Goal: Information Seeking & Learning: Learn about a topic

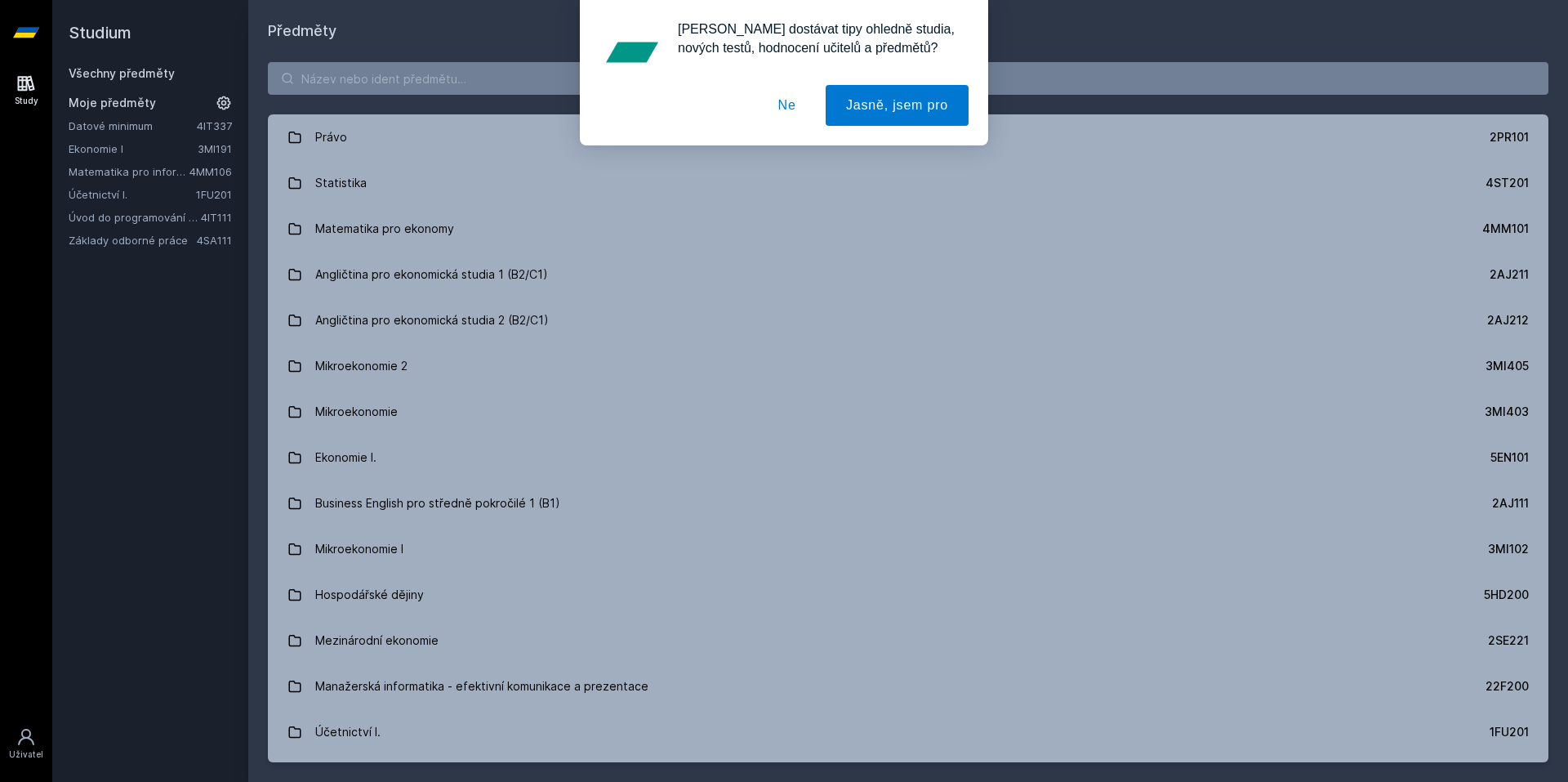
click at [436, 76] on div "[PERSON_NAME] dostávat tipy ohledně studia, nových testů, hodnocení učitelů a p…" at bounding box center [784, 72] width 1568 height 146
click at [782, 102] on button "Ne" at bounding box center [787, 105] width 59 height 41
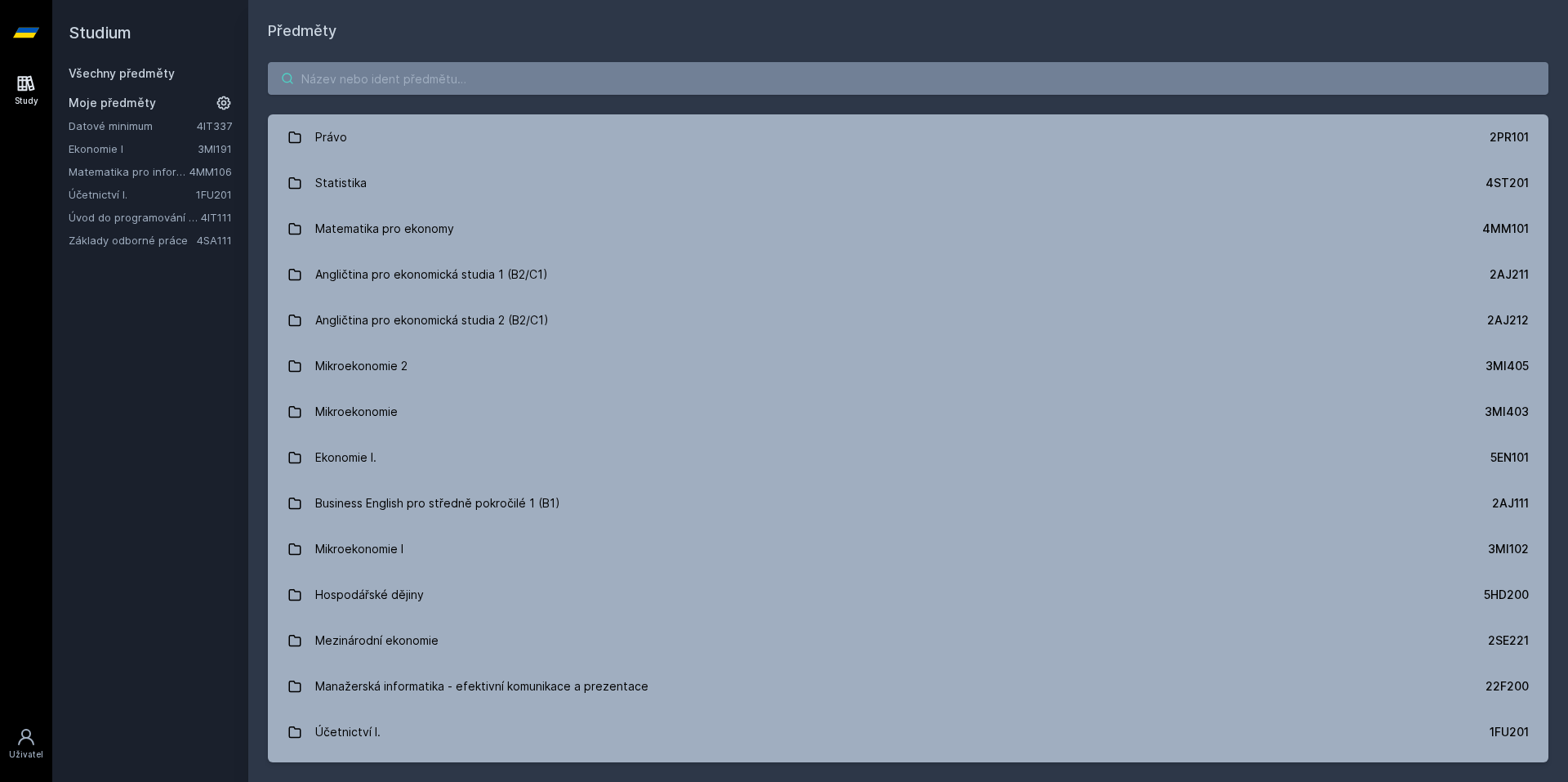
click at [635, 77] on input "search" at bounding box center [908, 79] width 1280 height 33
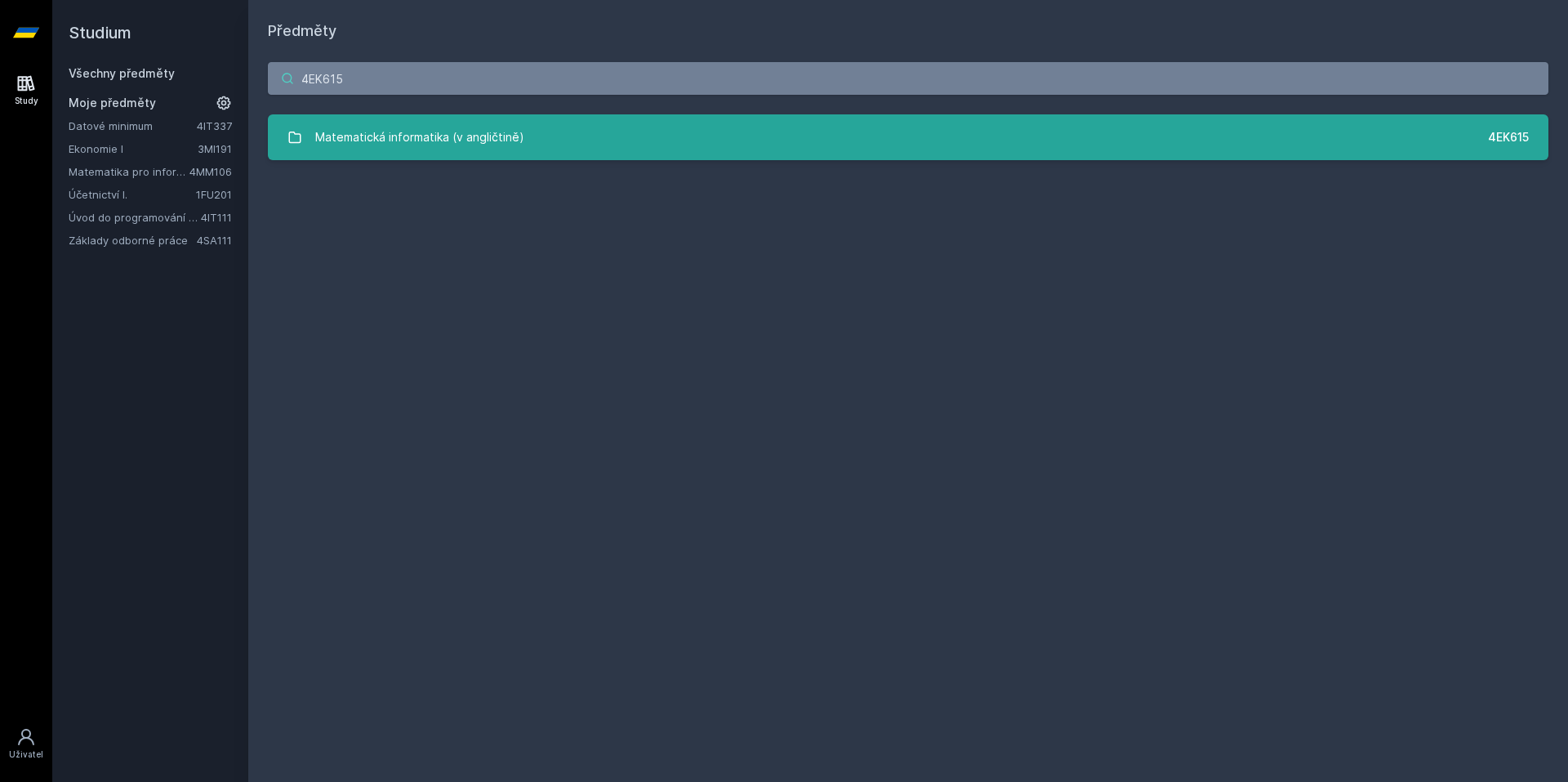
type input "4EK615"
click at [675, 148] on link "Matematická informatika (v angličtině) 4EK615" at bounding box center [908, 137] width 1280 height 46
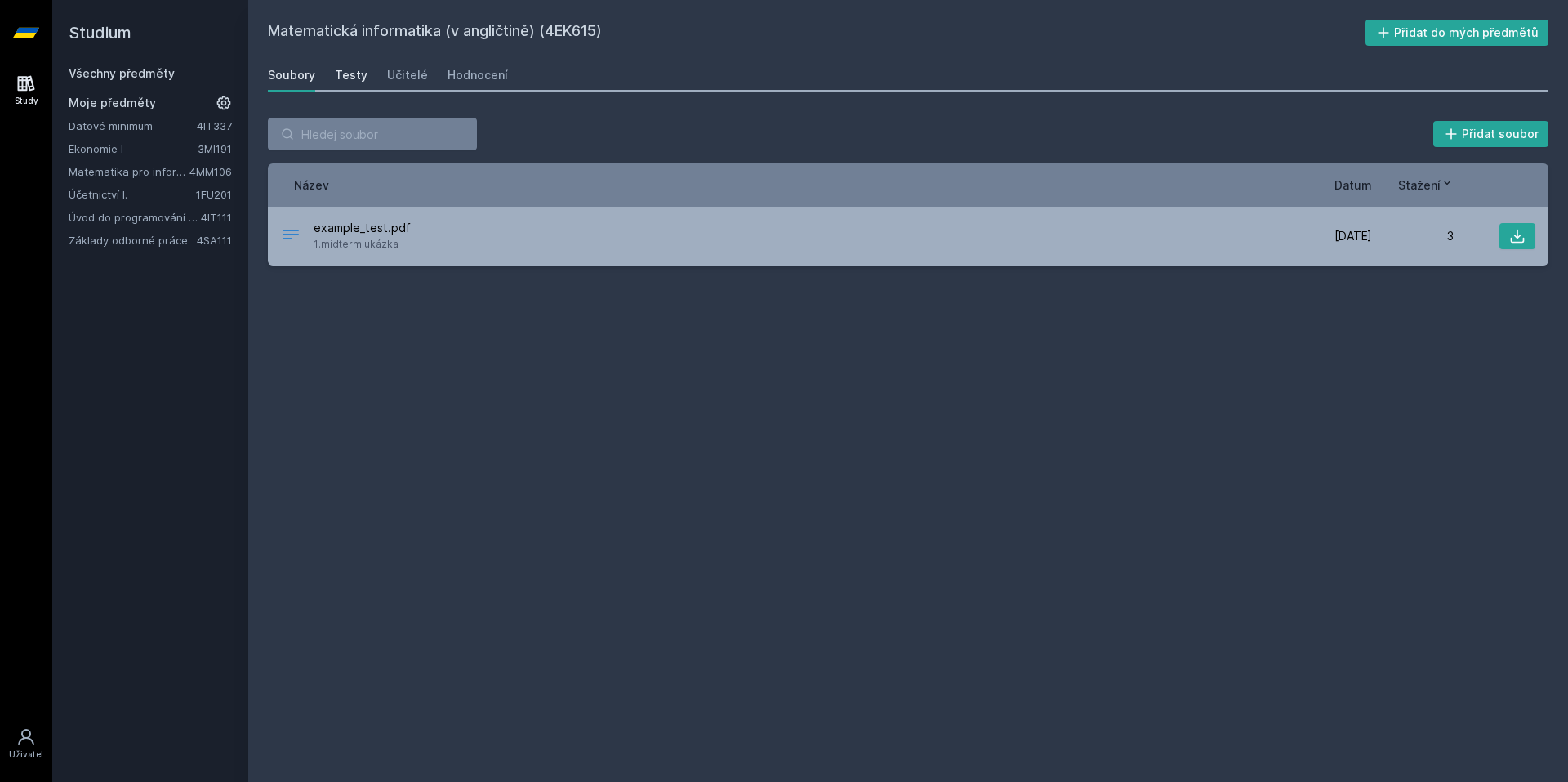
click at [336, 77] on div "Testy" at bounding box center [351, 75] width 33 height 16
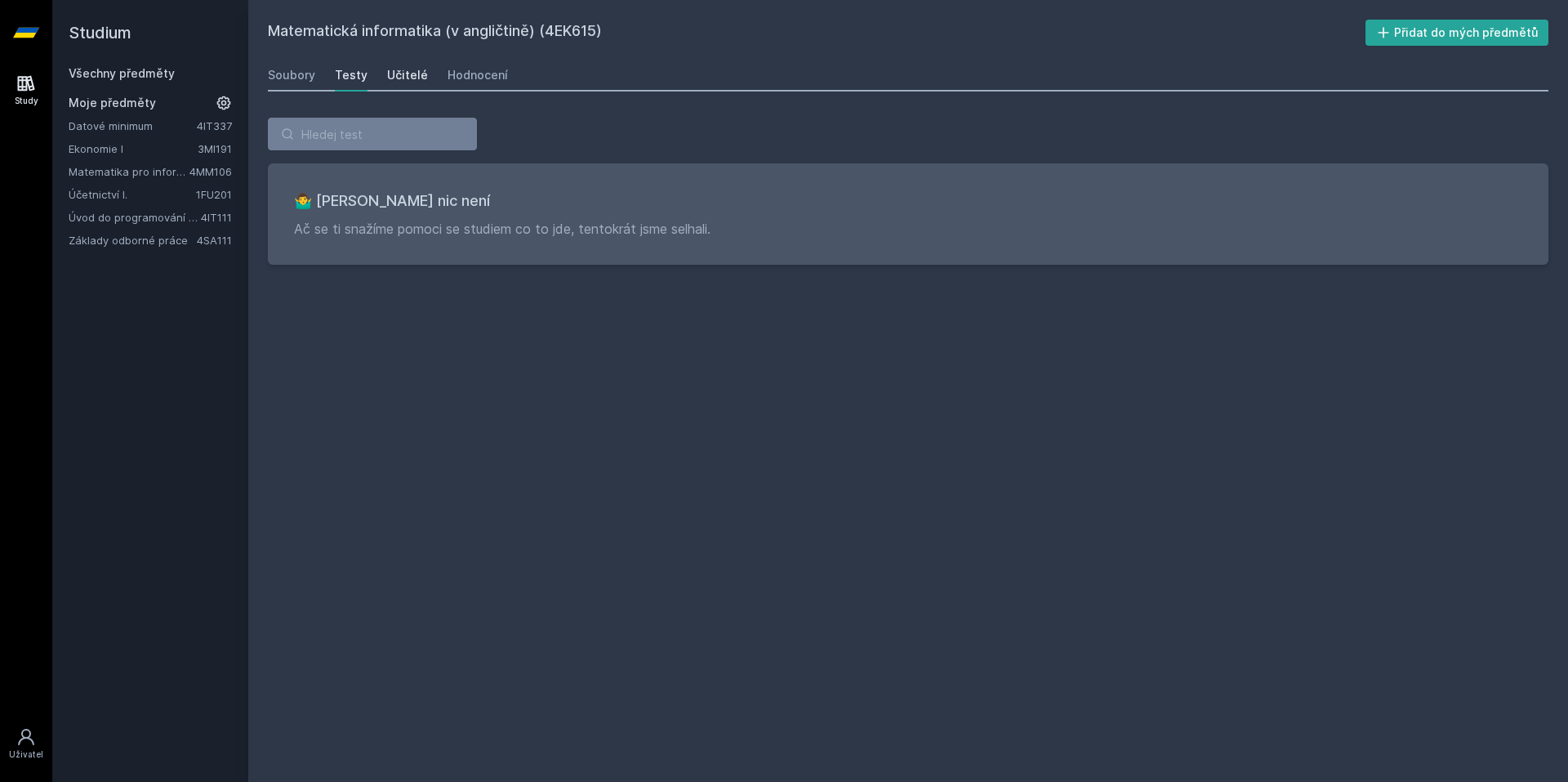
click at [398, 75] on div "Učitelé" at bounding box center [407, 75] width 41 height 16
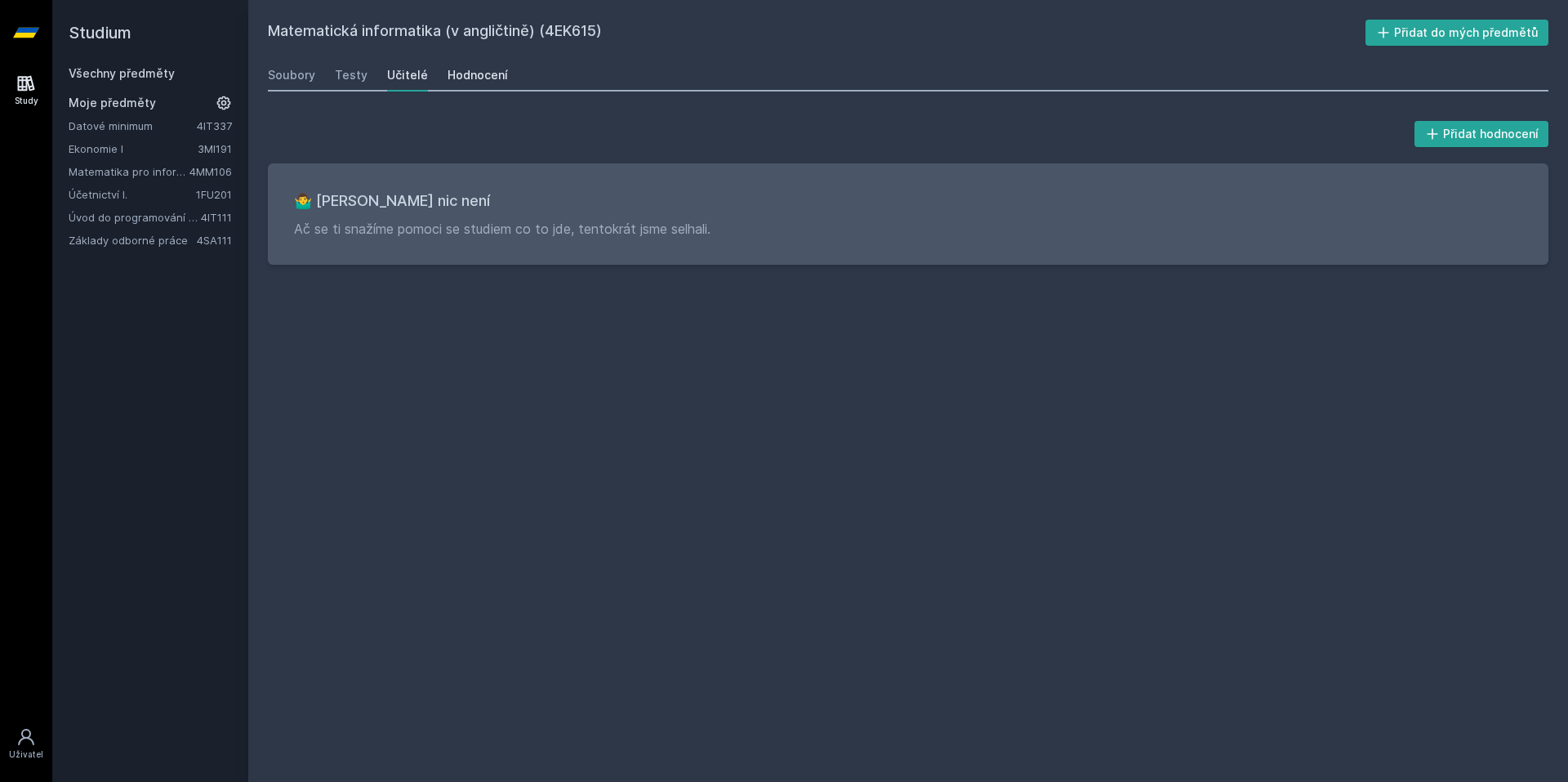
click at [482, 72] on div "Hodnocení" at bounding box center [478, 75] width 61 height 16
click at [287, 76] on div "Soubory" at bounding box center [291, 75] width 47 height 16
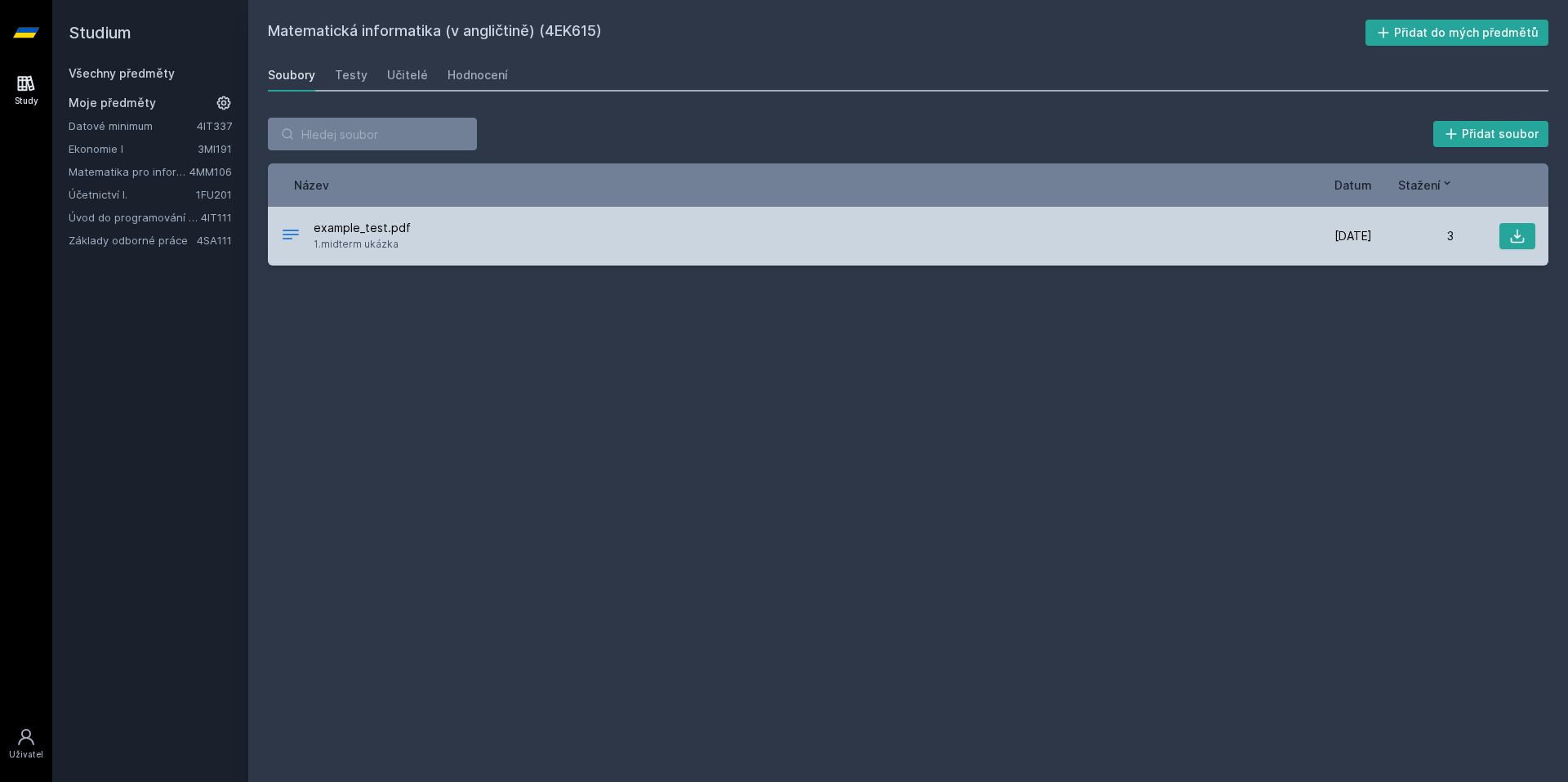
click at [446, 244] on div "example_test.pdf 1.midterm ukázka" at bounding box center [785, 236] width 1010 height 33
click at [1525, 225] on button at bounding box center [1517, 235] width 36 height 26
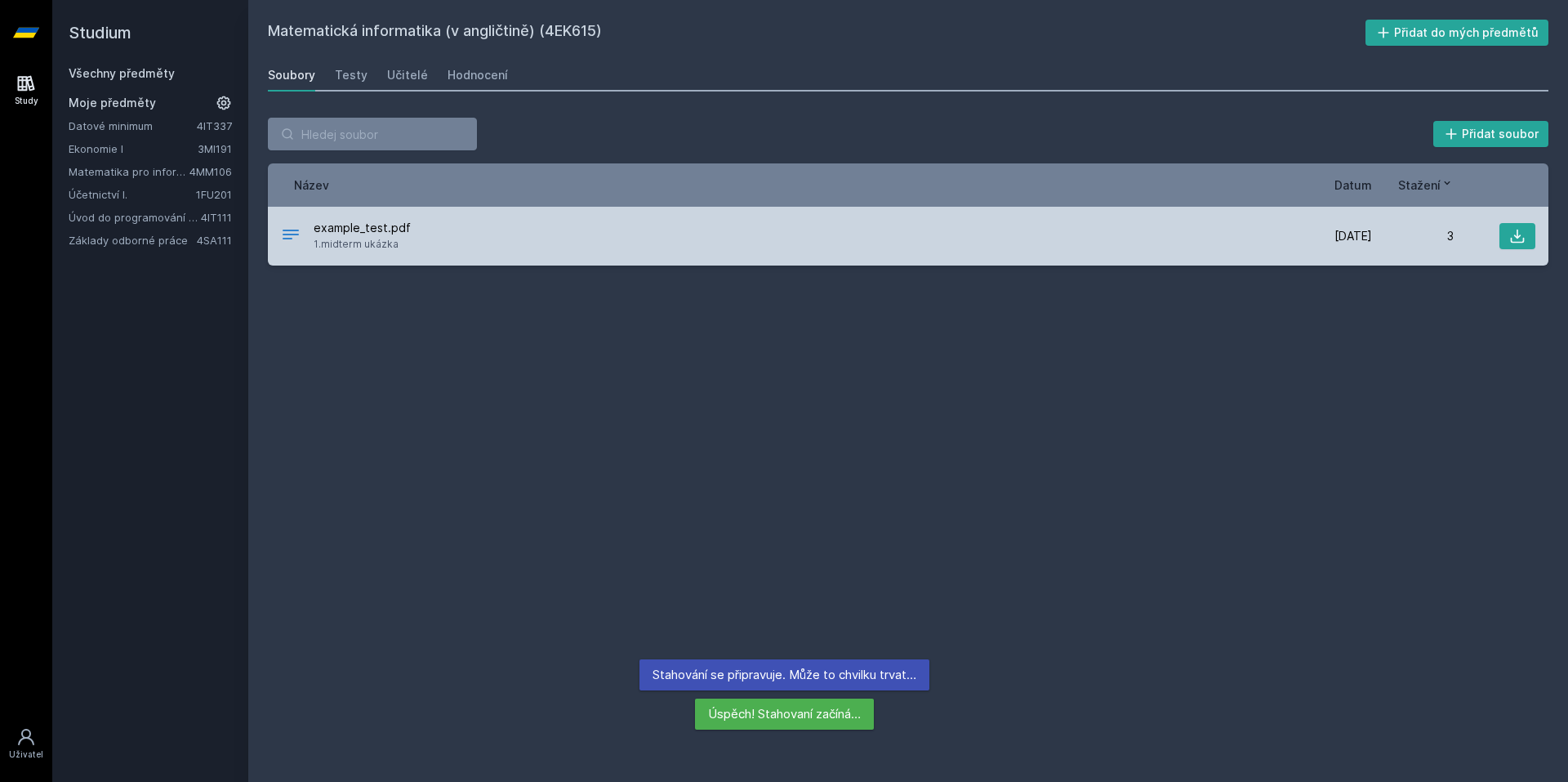
click at [1395, 231] on div "3" at bounding box center [1412, 236] width 81 height 16
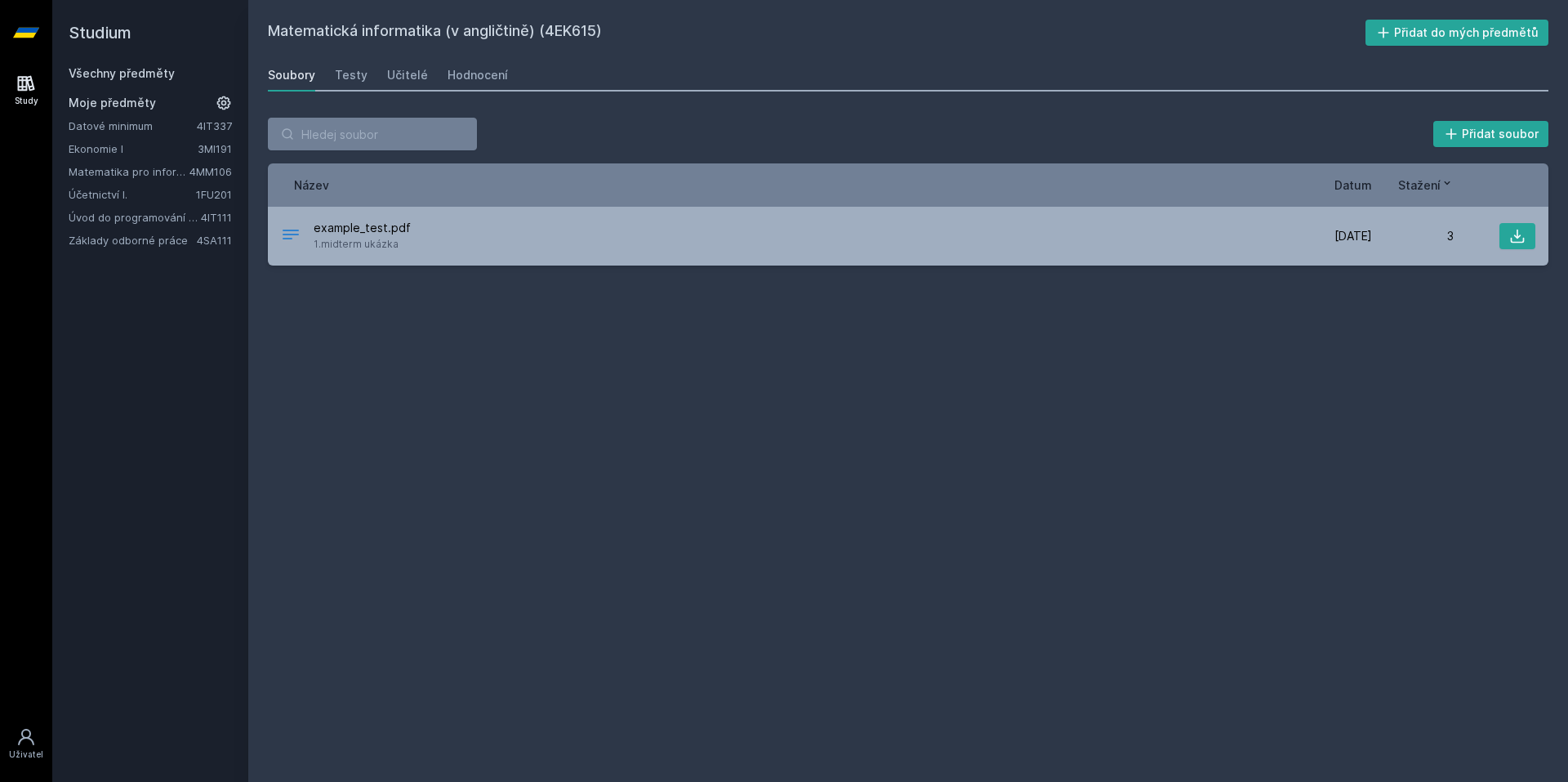
click at [97, 34] on h2 "Studium" at bounding box center [150, 33] width 164 height 65
click at [106, 31] on h2 "Studium" at bounding box center [150, 33] width 164 height 65
click at [27, 29] on icon at bounding box center [25, 33] width 26 height 10
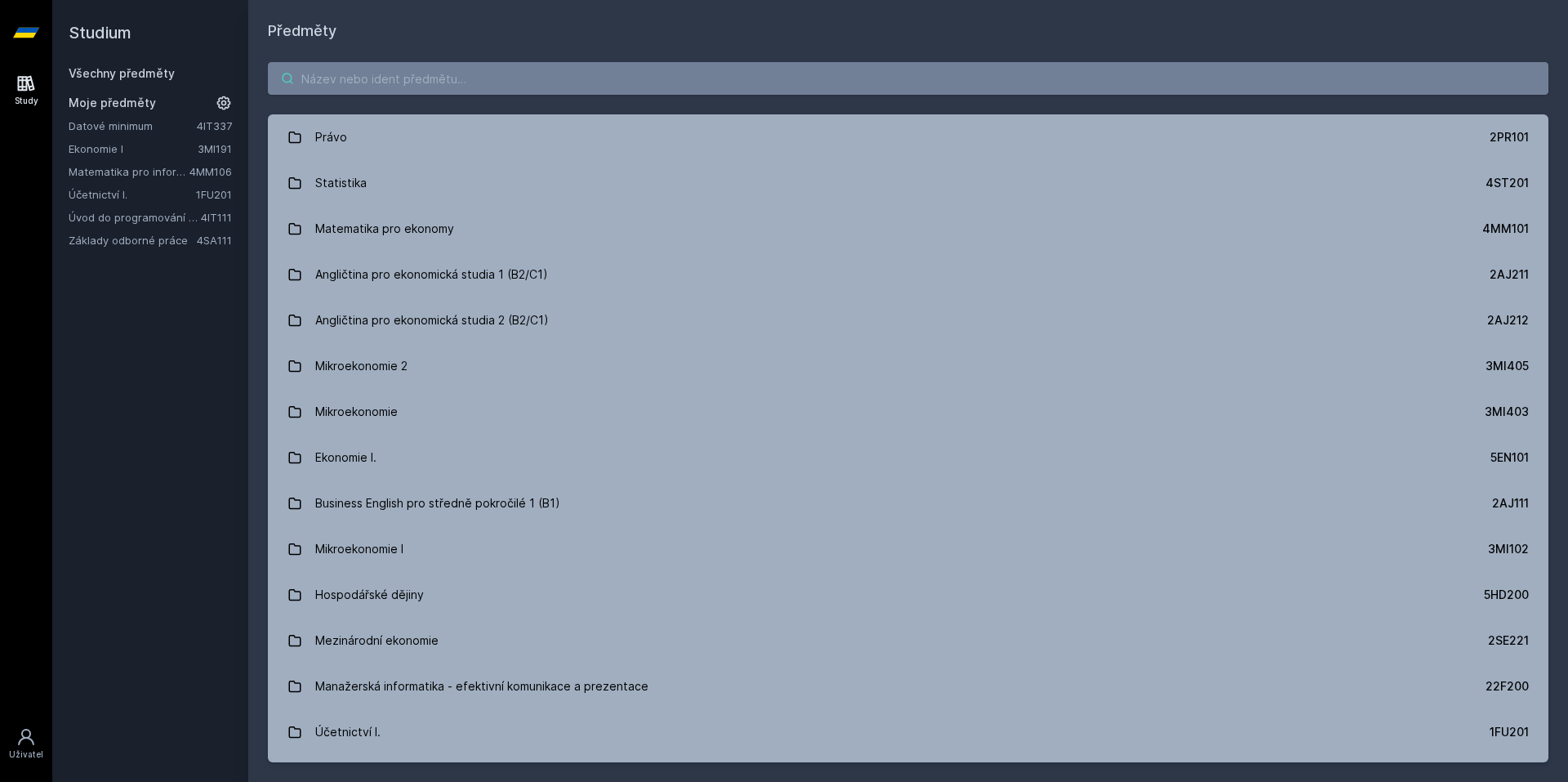
click at [384, 72] on input "search" at bounding box center [908, 79] width 1280 height 33
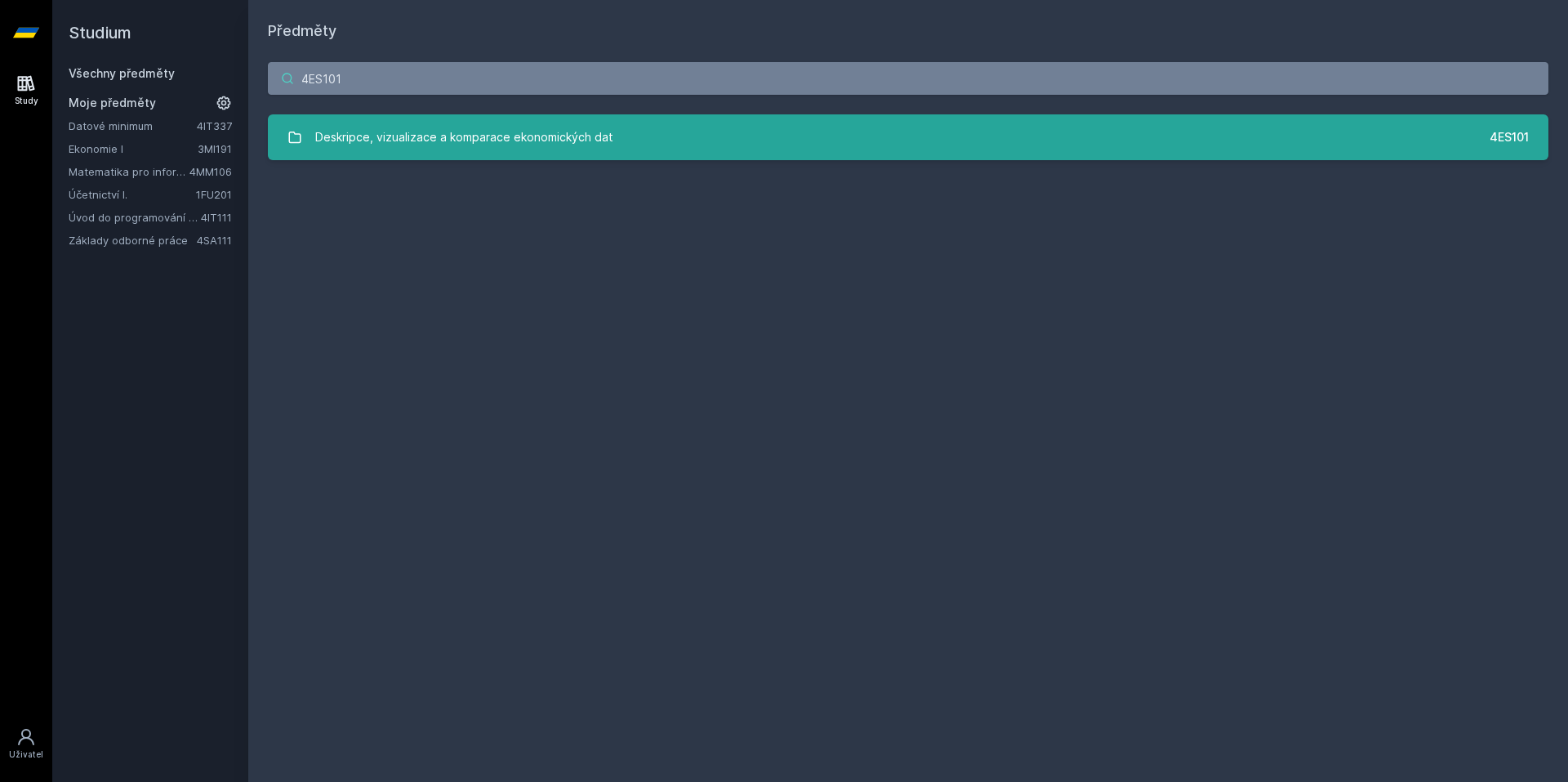
type input "4ES101"
click at [602, 122] on div "Deskripce, vizualizace a komparace ekonomických dat" at bounding box center [463, 138] width 298 height 33
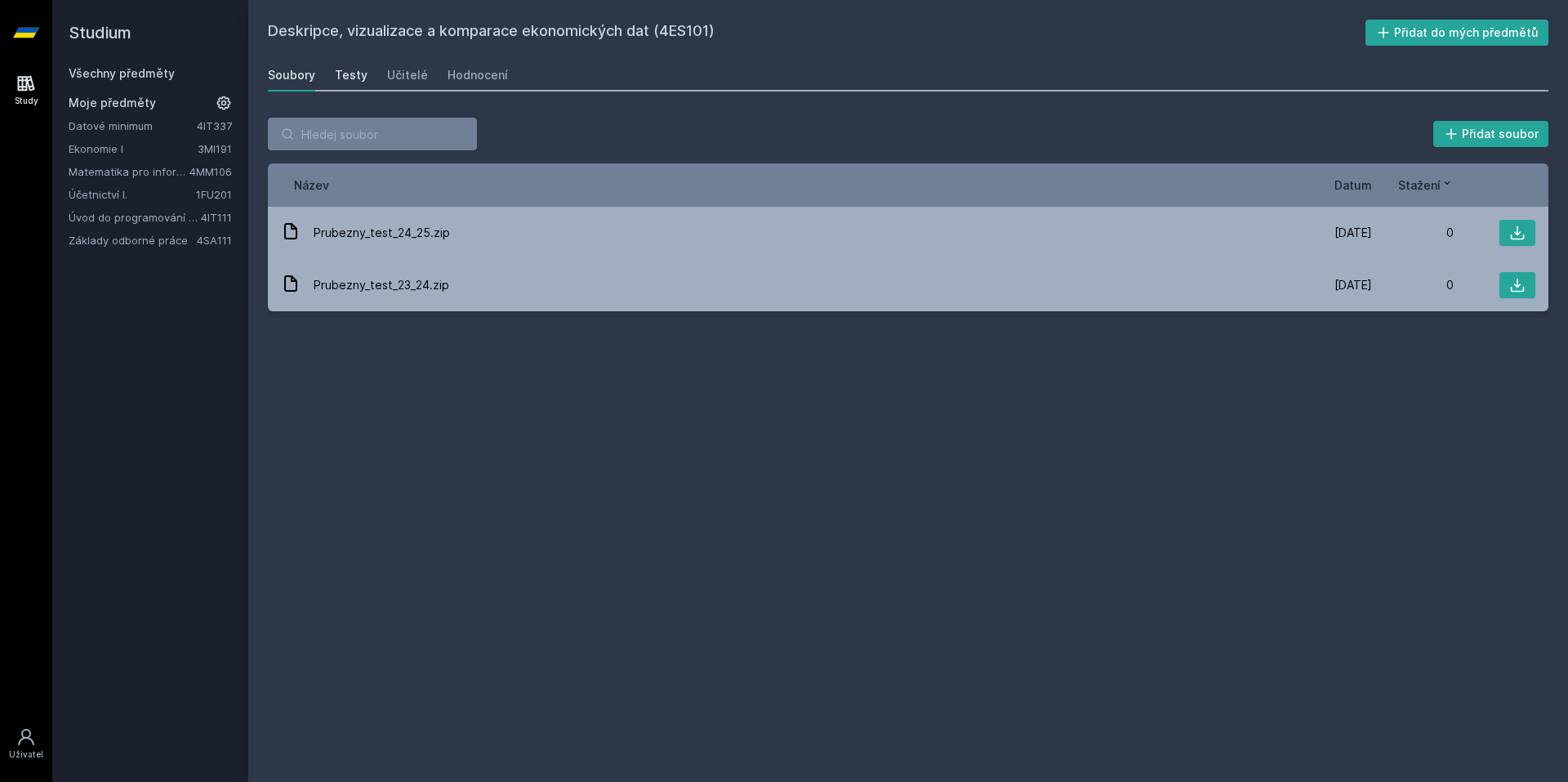
click at [351, 75] on div "Testy" at bounding box center [351, 75] width 33 height 16
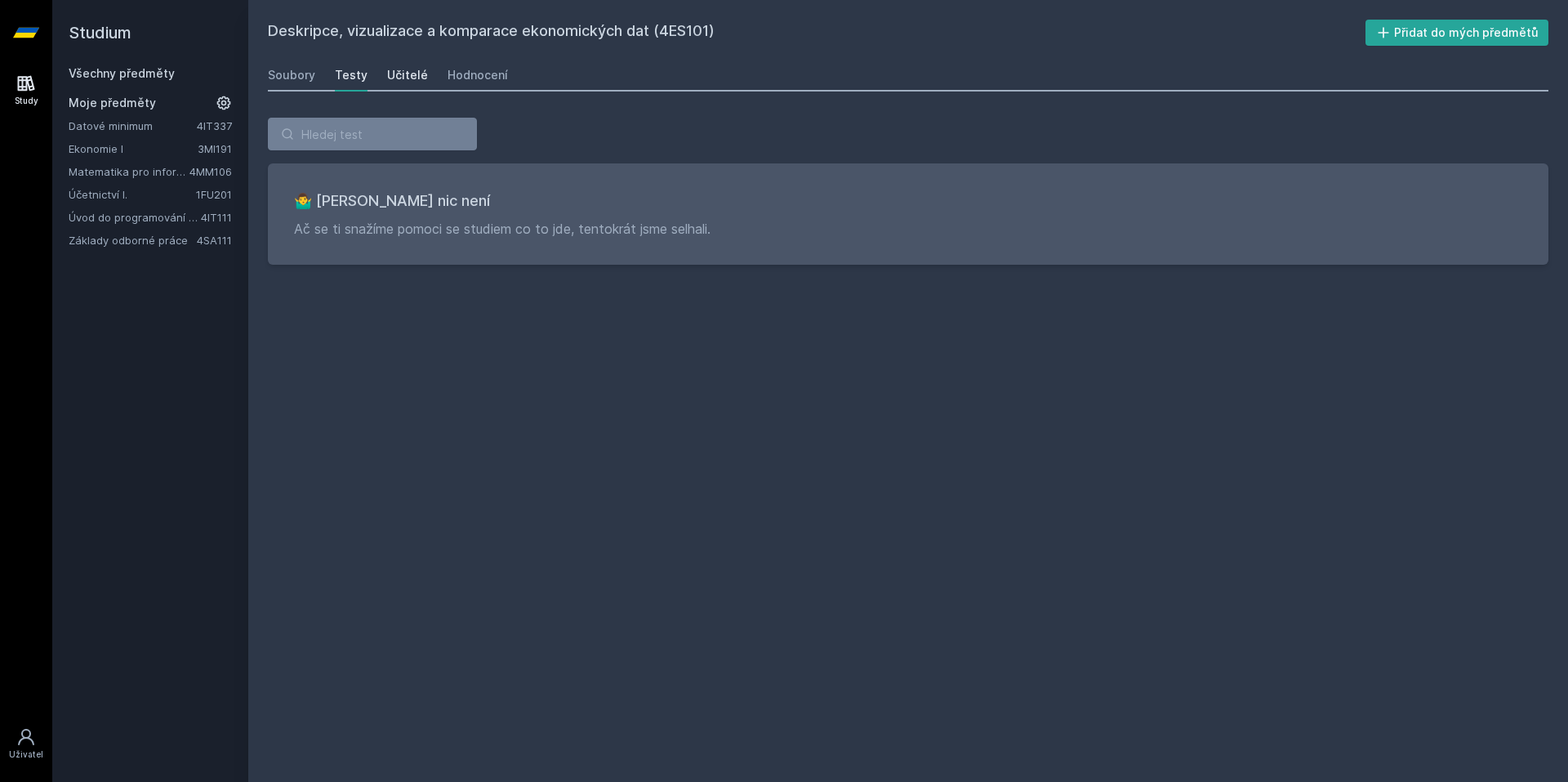
click at [419, 80] on div "Učitelé" at bounding box center [407, 75] width 41 height 16
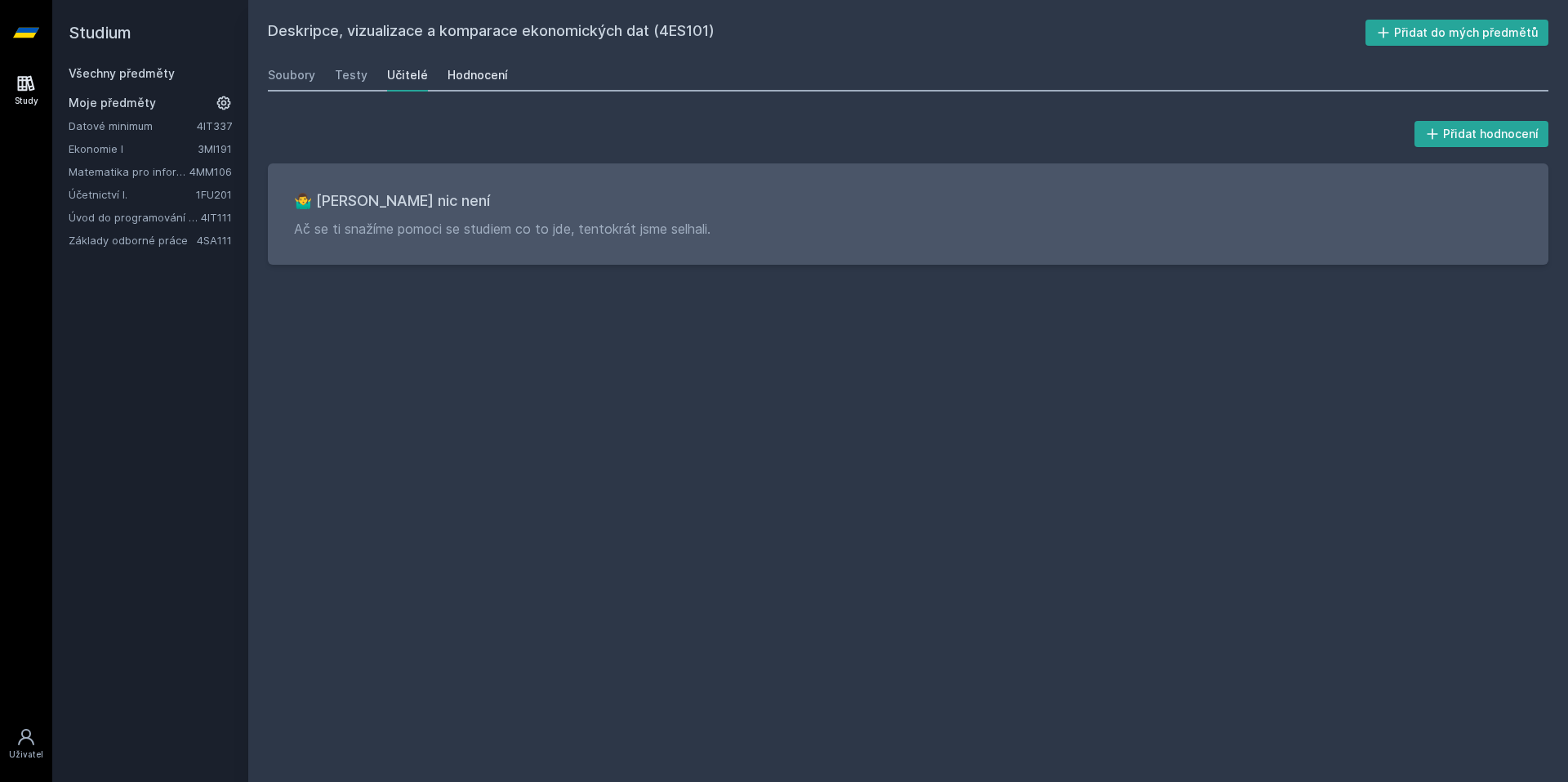
click at [466, 72] on div "Hodnocení" at bounding box center [478, 75] width 61 height 16
click at [291, 75] on div "Soubory" at bounding box center [291, 75] width 47 height 16
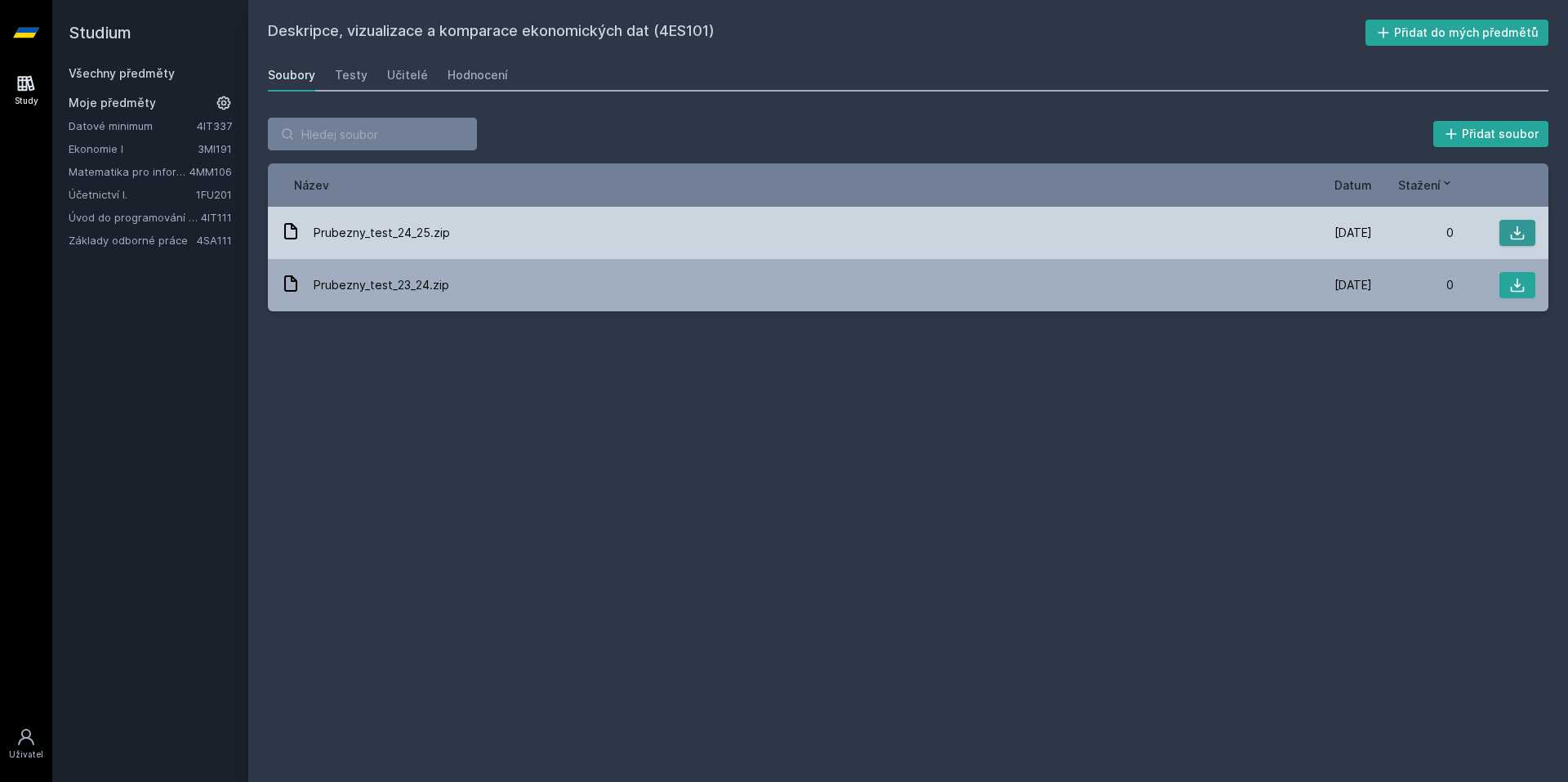
click at [1521, 233] on icon at bounding box center [1517, 233] width 16 height 16
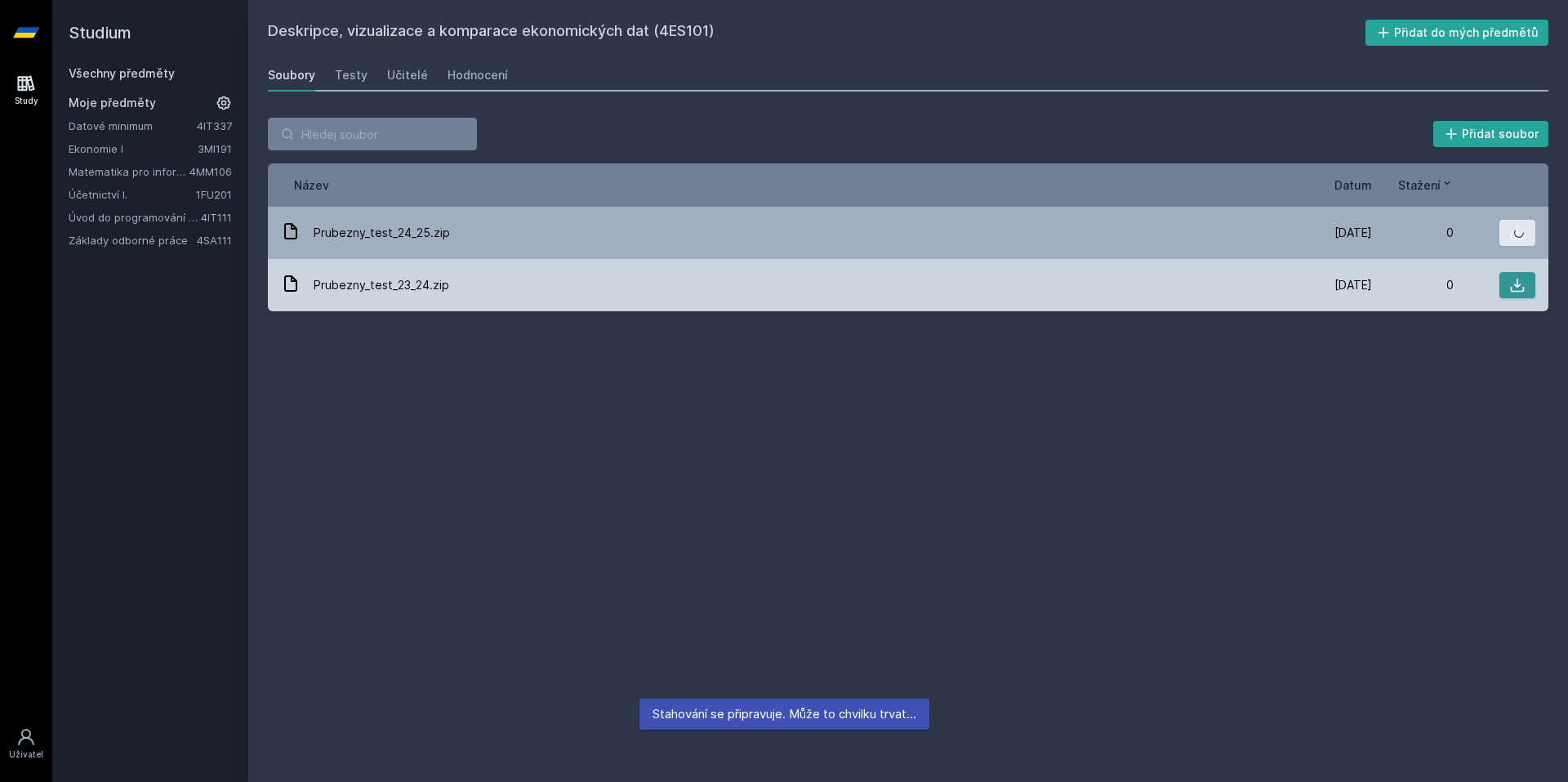
click at [1523, 284] on icon at bounding box center [1517, 285] width 16 height 16
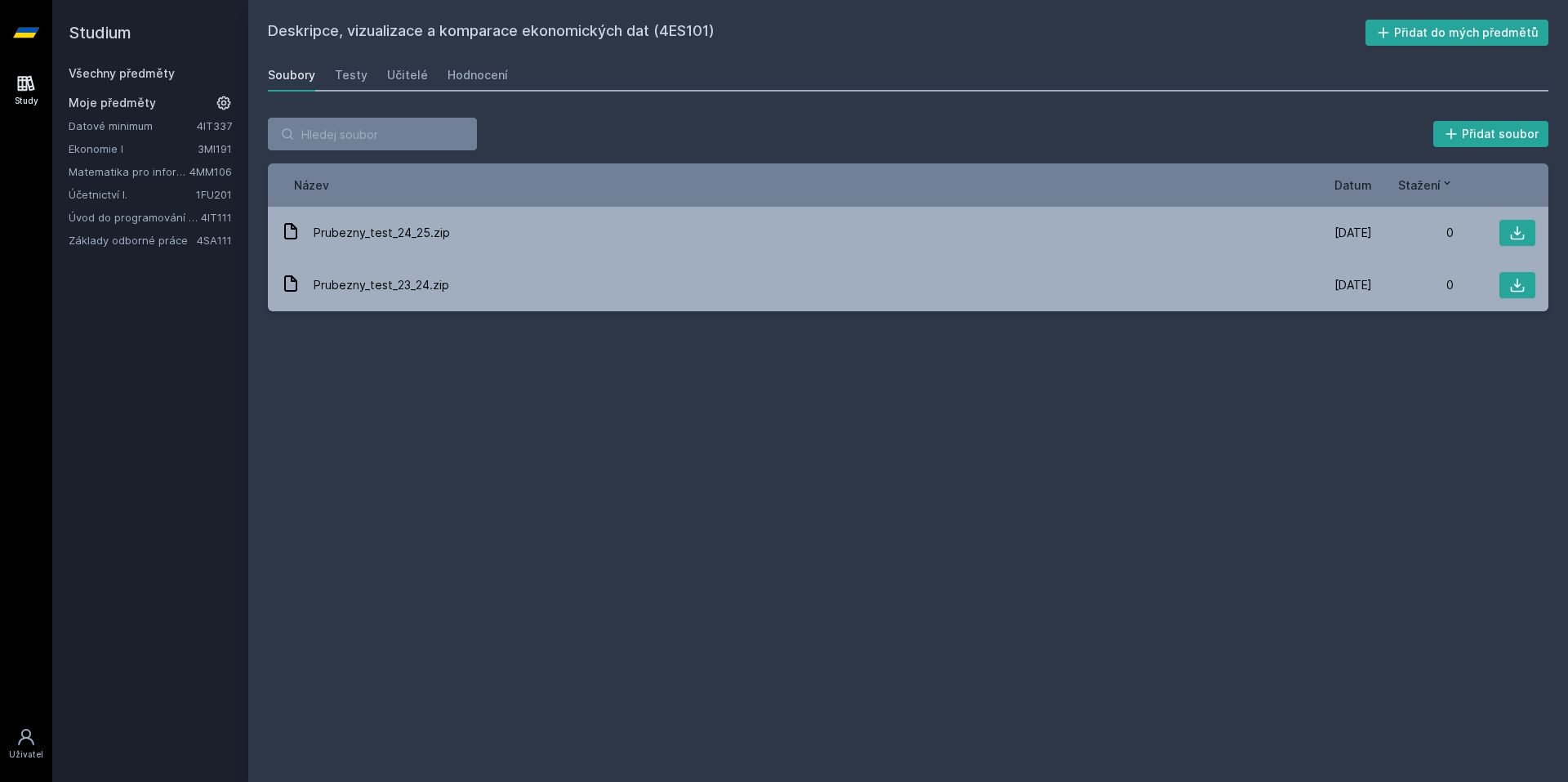
drag, startPoint x: 139, startPoint y: 29, endPoint x: 127, endPoint y: 30, distance: 12.0
click at [127, 30] on h2 "Studium" at bounding box center [150, 33] width 164 height 65
click at [121, 32] on h2 "Studium" at bounding box center [150, 33] width 164 height 65
click at [24, 36] on icon at bounding box center [25, 33] width 26 height 10
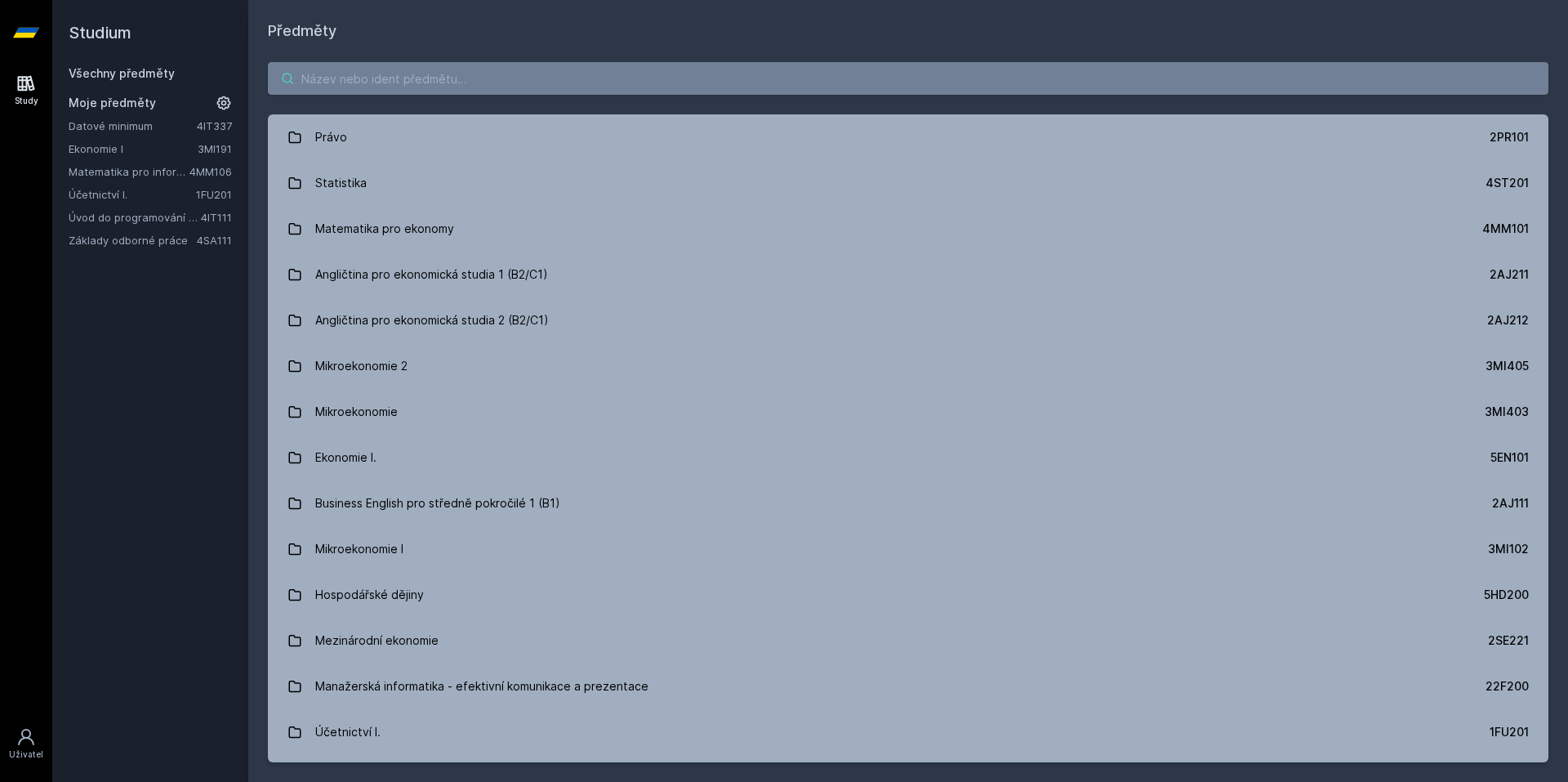
click at [1052, 64] on input "search" at bounding box center [908, 79] width 1280 height 33
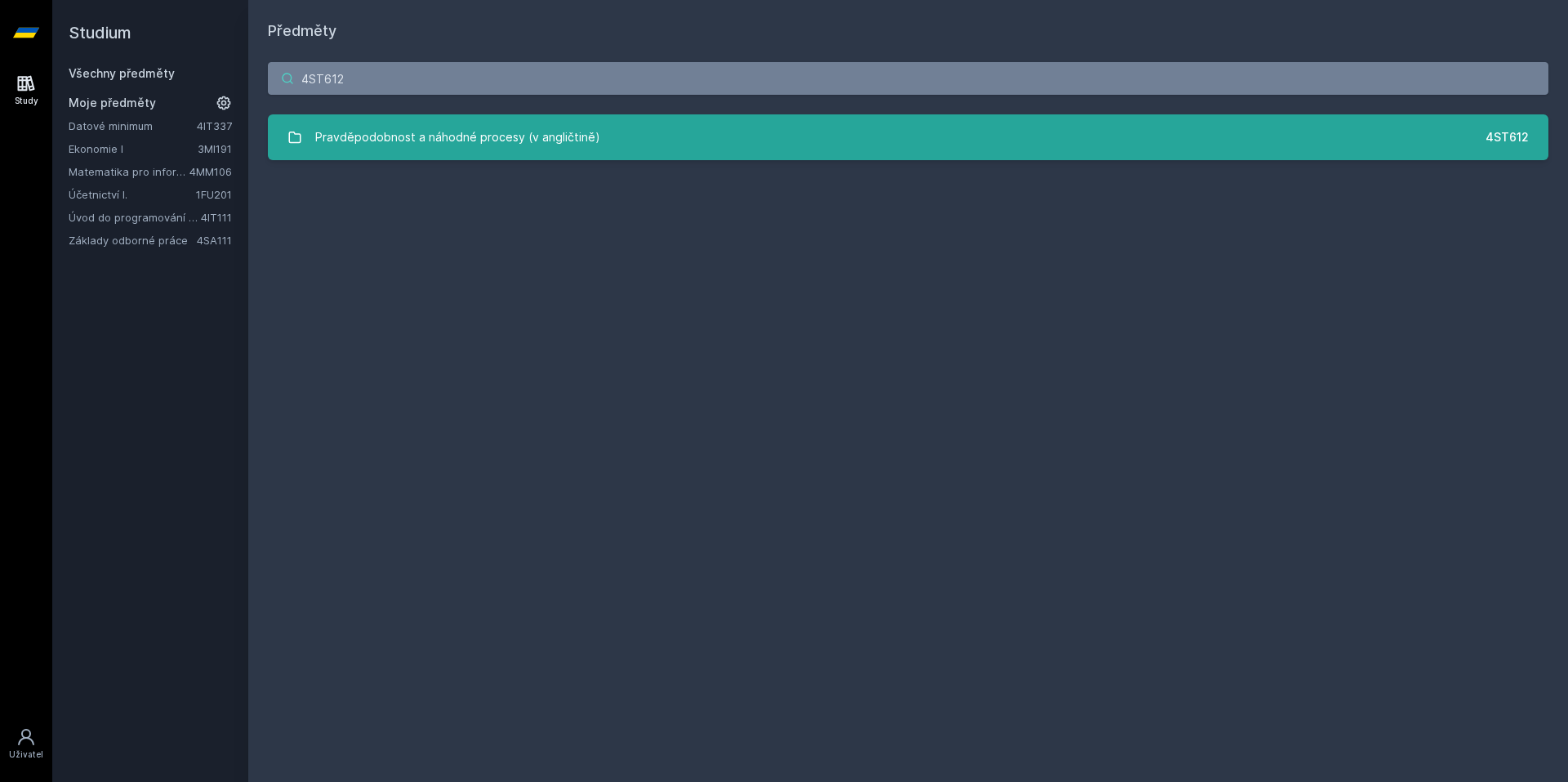
type input "4ST612"
click at [901, 156] on link "Pravděpodobnost a náhodné procesy (v angličtině) 4ST612" at bounding box center [908, 137] width 1280 height 46
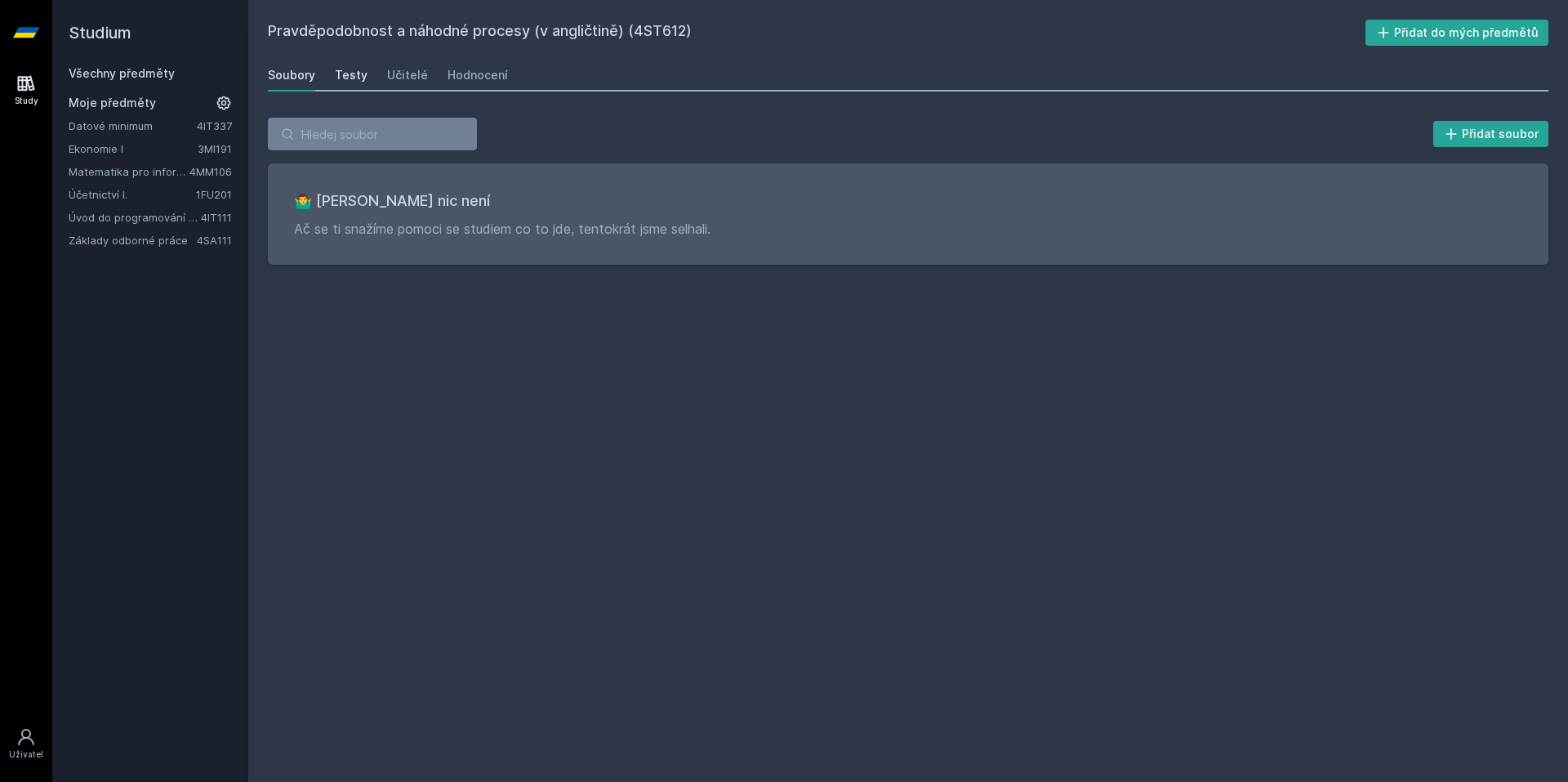
click at [354, 76] on div "Testy" at bounding box center [351, 75] width 33 height 16
click at [415, 75] on div "Učitelé" at bounding box center [407, 75] width 41 height 16
click at [479, 79] on div "Hodnocení" at bounding box center [478, 75] width 61 height 16
click at [395, 87] on link "Učitelé" at bounding box center [407, 75] width 41 height 33
click at [285, 71] on div "Soubory" at bounding box center [291, 75] width 47 height 16
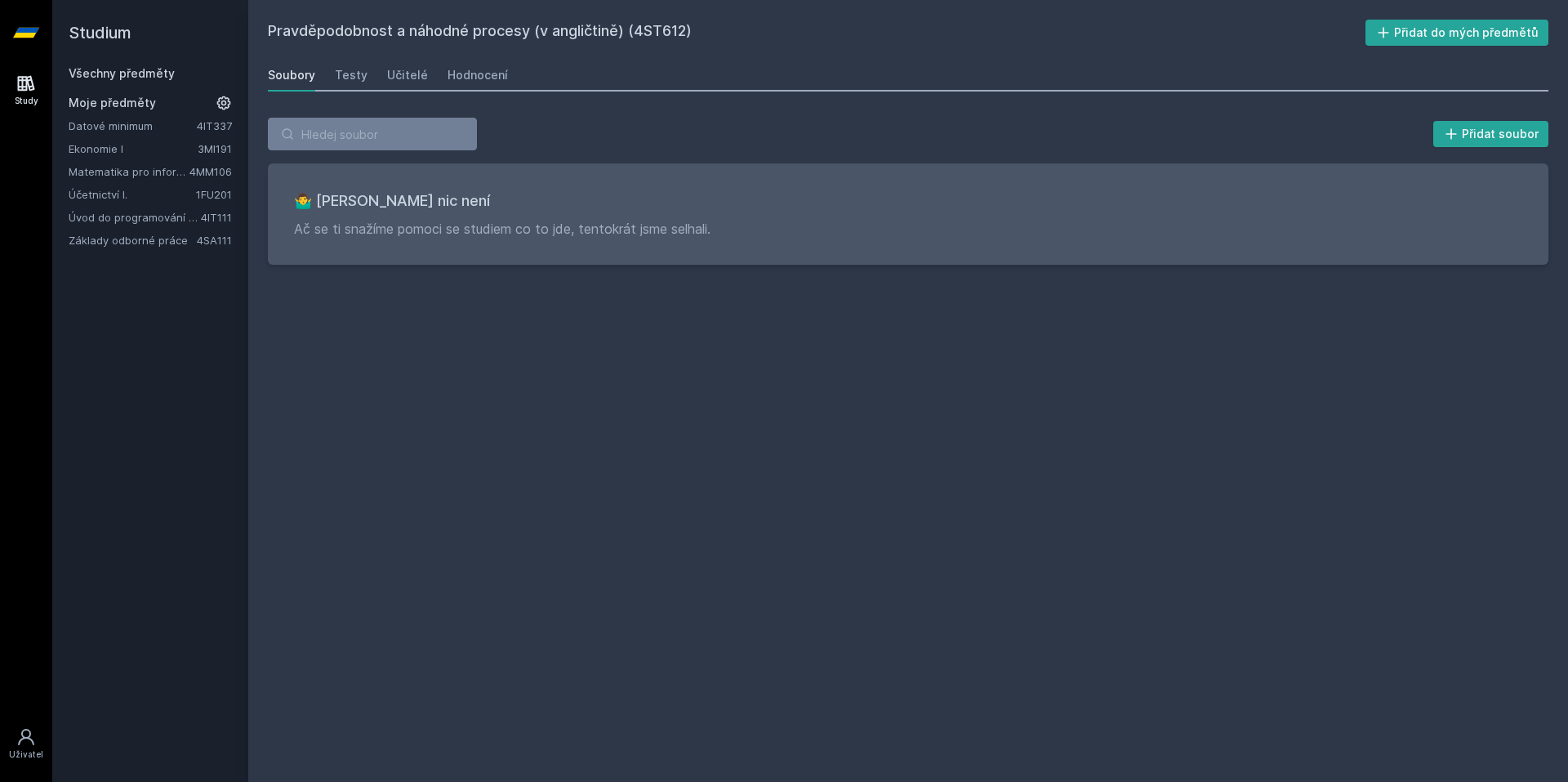
click at [19, 40] on icon at bounding box center [25, 33] width 26 height 65
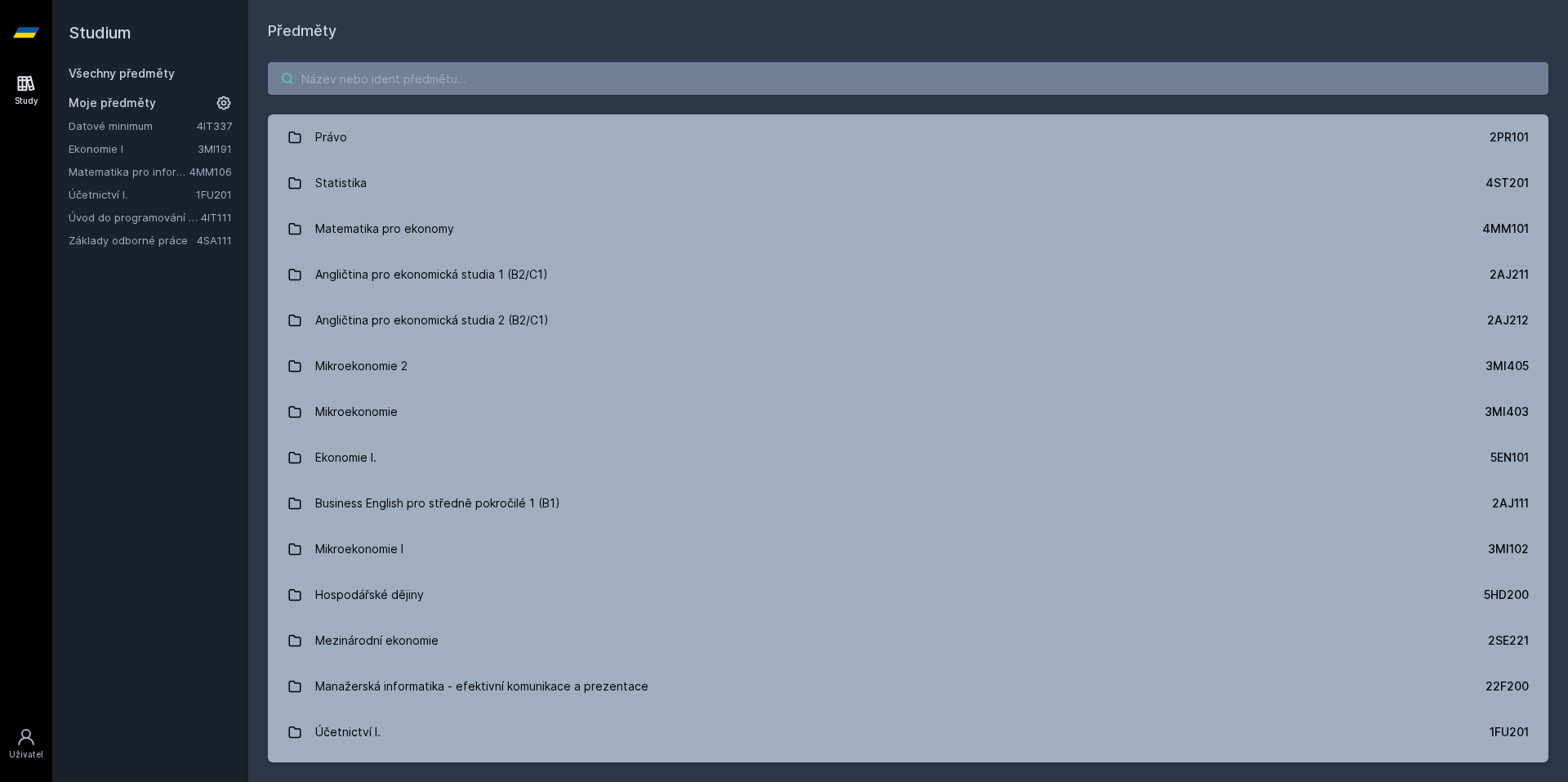
click at [390, 93] on input "search" at bounding box center [908, 79] width 1280 height 33
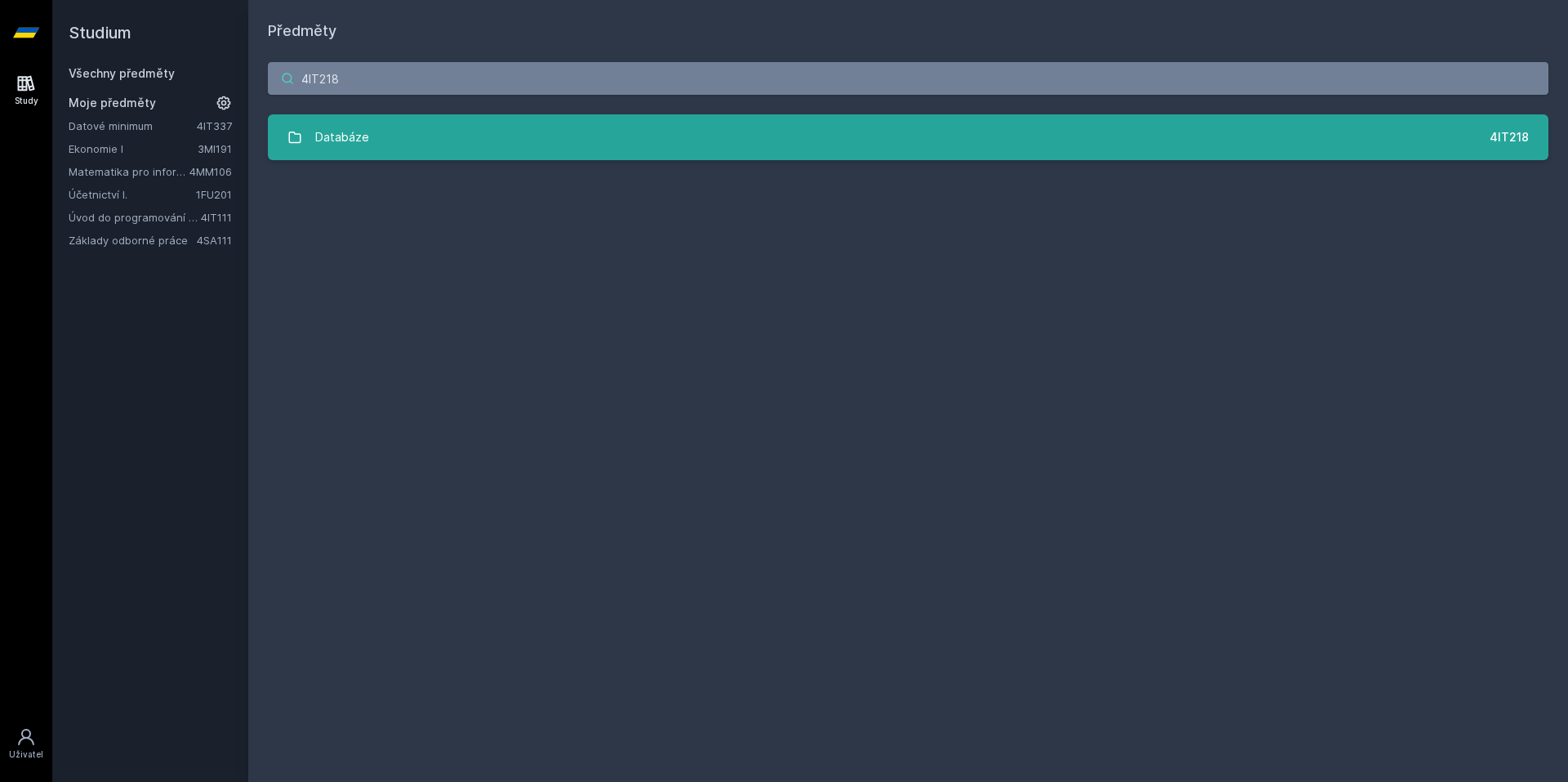
type input "4IT218"
click at [398, 149] on link "Databáze 4IT218" at bounding box center [908, 137] width 1280 height 46
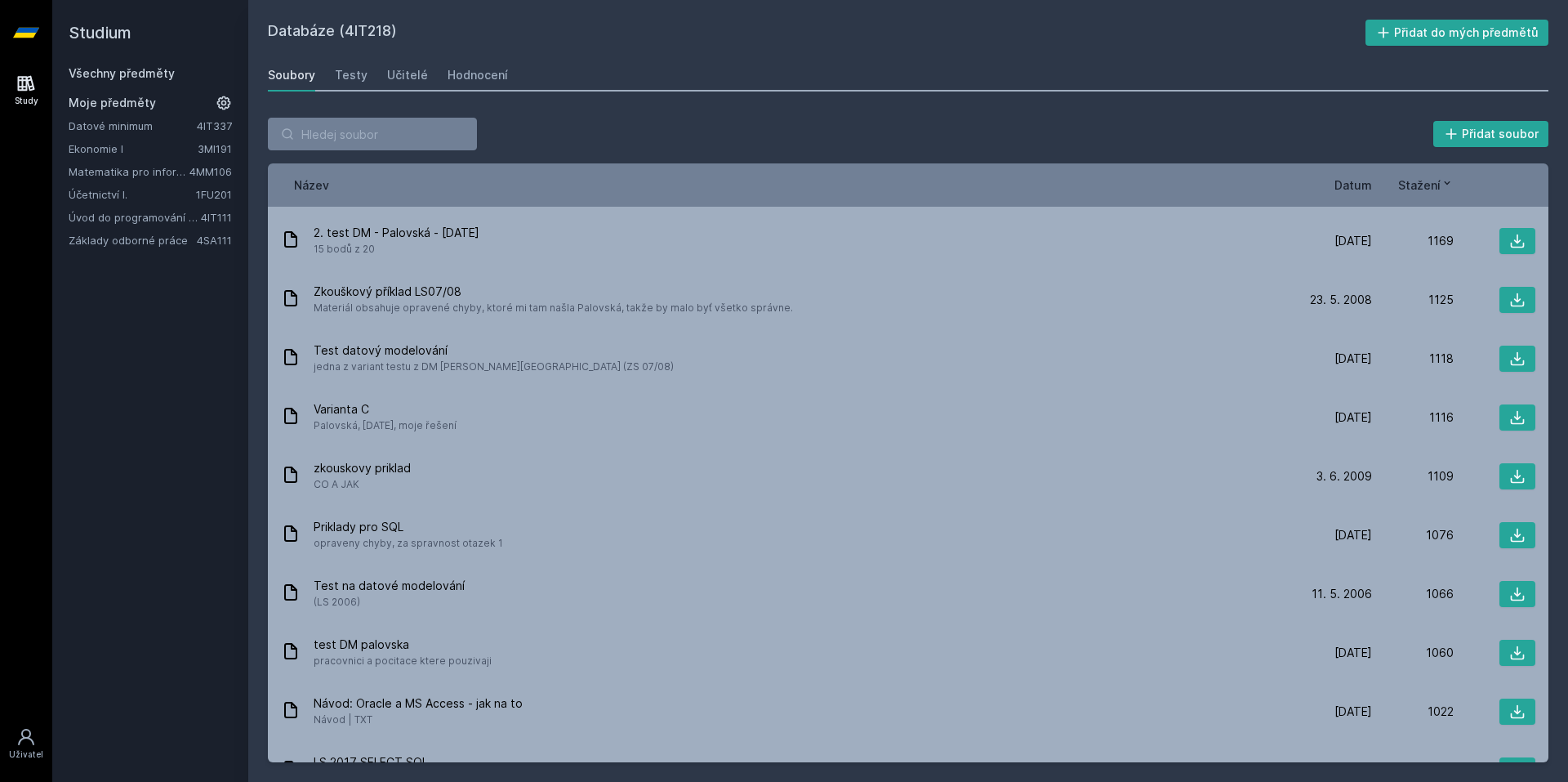
scroll to position [1505, 0]
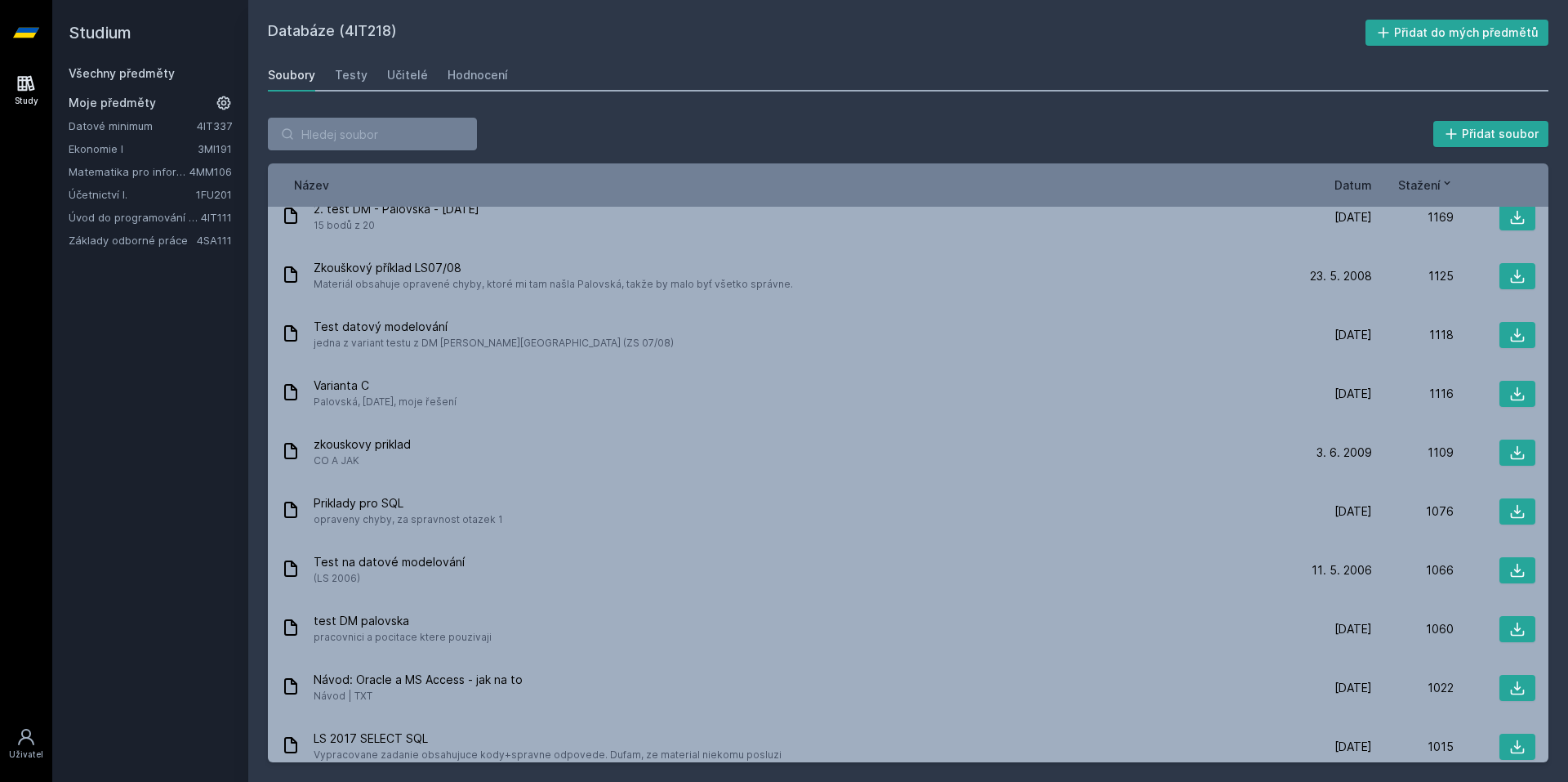
click at [463, 52] on div "Databáze (4IT218) Přidat do mých předmětů [GEOGRAPHIC_DATA] Testy Učitelé Hodno…" at bounding box center [908, 391] width 1280 height 742
click at [462, 72] on div "Hodnocení" at bounding box center [478, 75] width 61 height 16
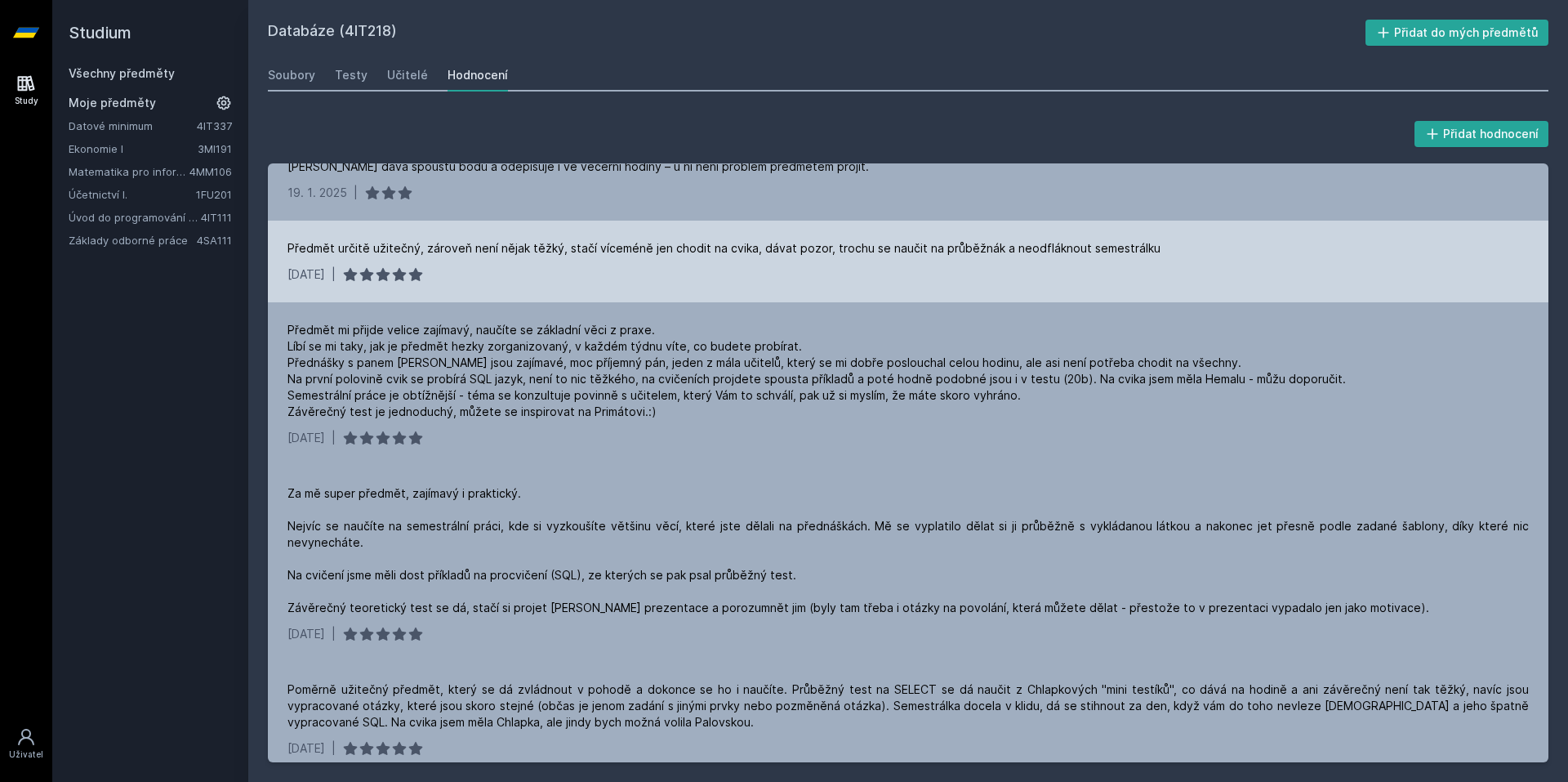
scroll to position [491, 0]
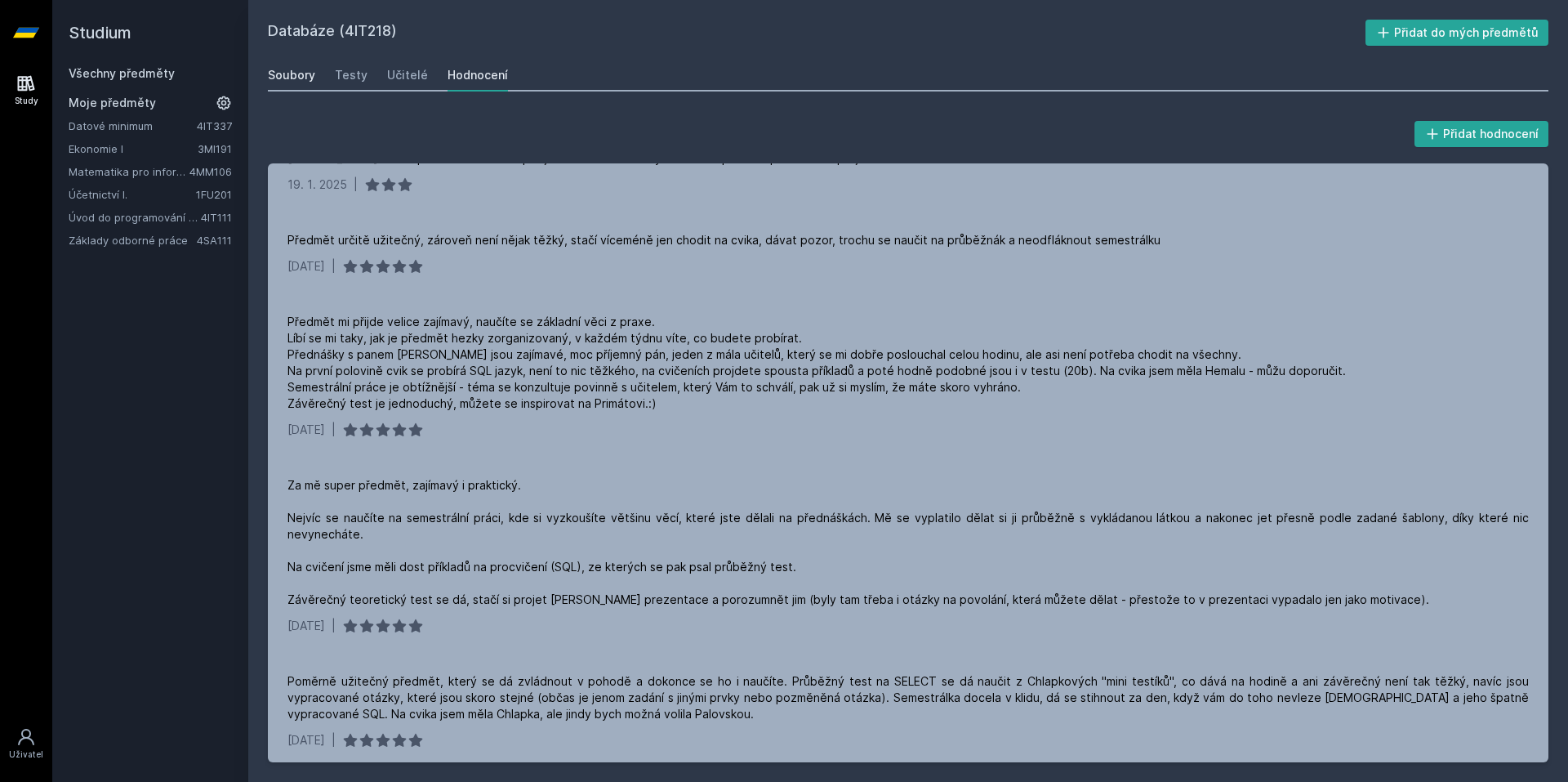
click at [304, 85] on link "Soubory" at bounding box center [291, 75] width 47 height 33
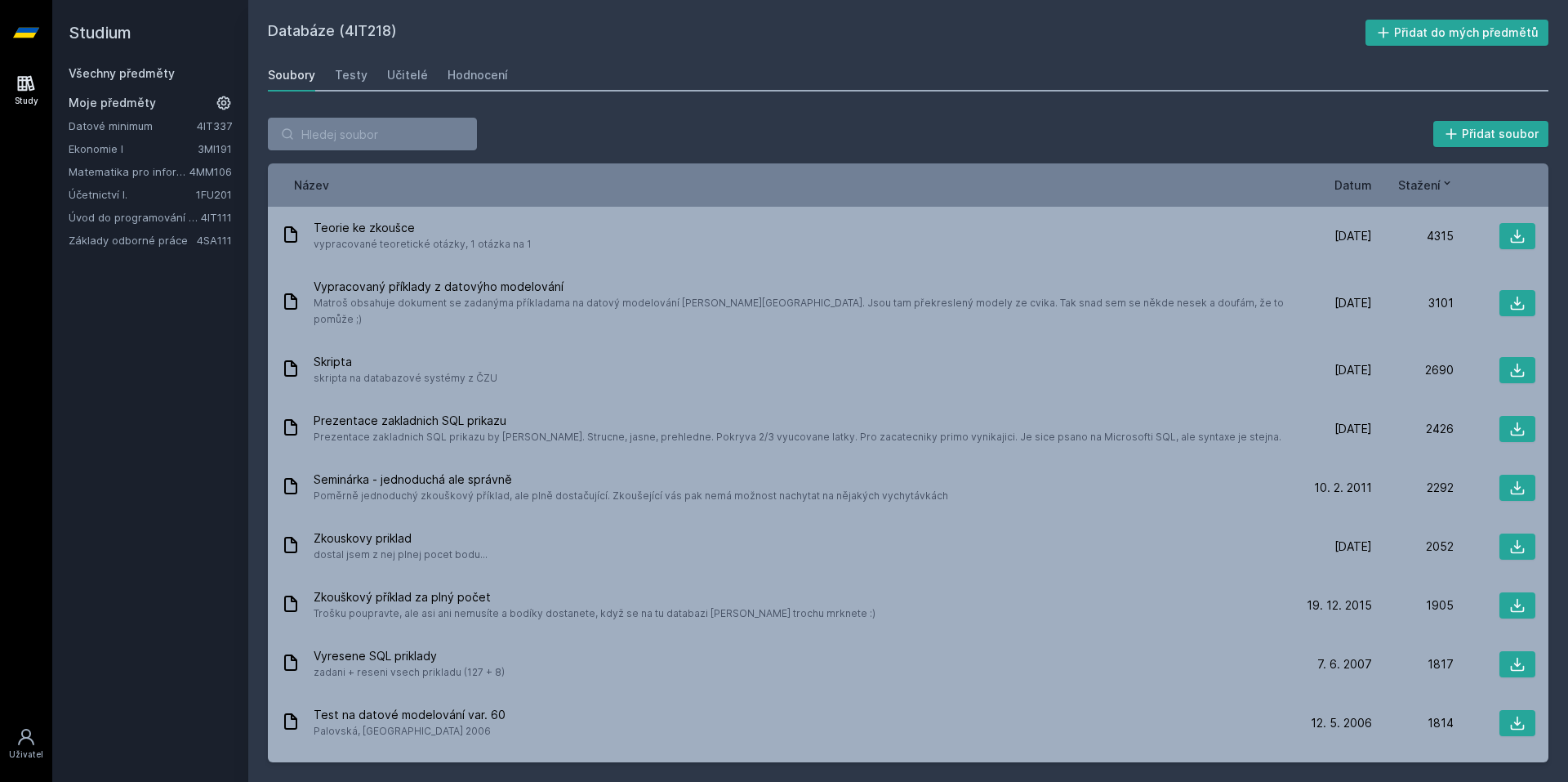
click at [40, 28] on link at bounding box center [26, 33] width 52 height 65
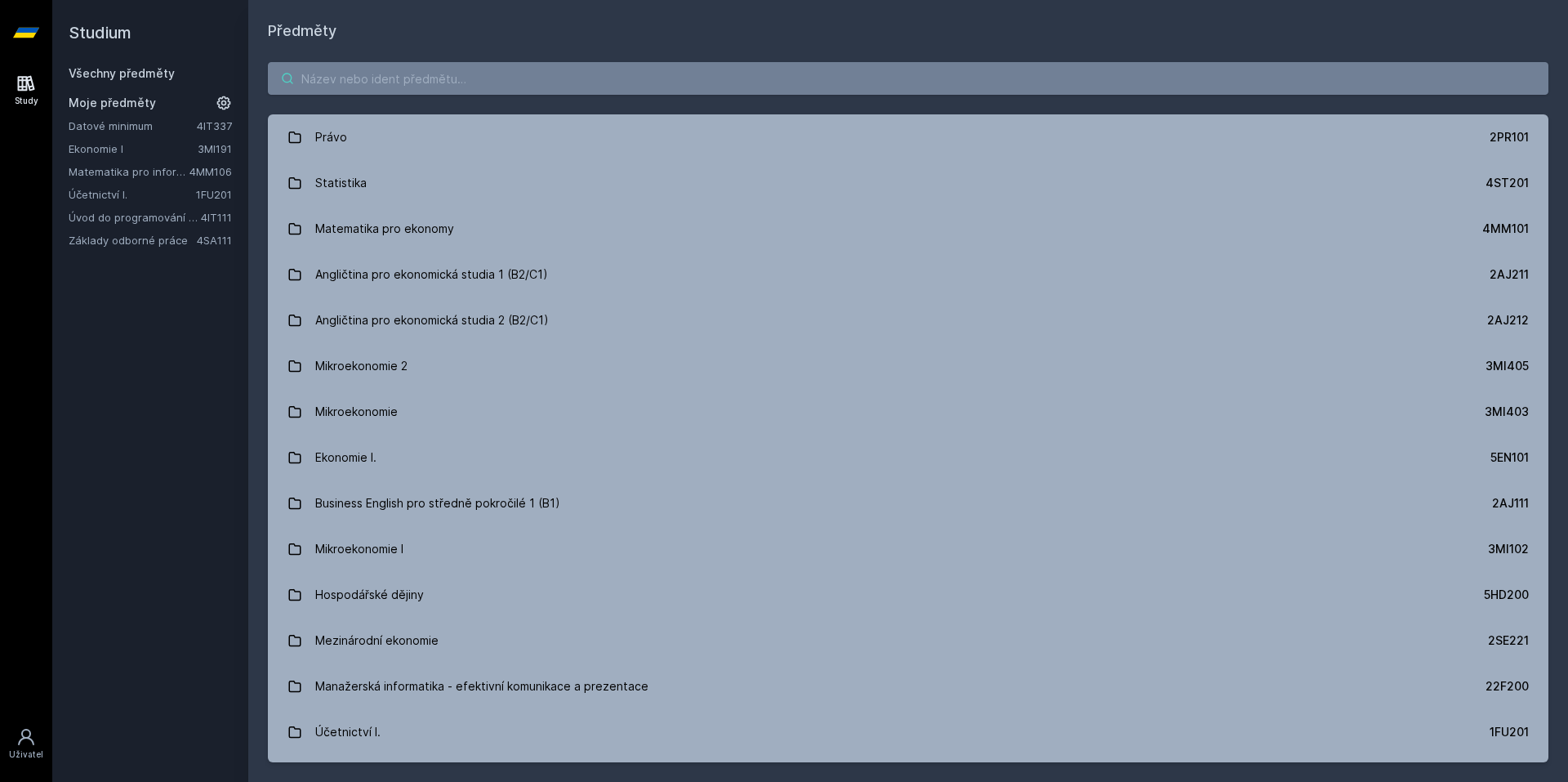
drag, startPoint x: 364, startPoint y: 72, endPoint x: 361, endPoint y: 80, distance: 8.5
click at [364, 72] on input "search" at bounding box center [908, 79] width 1280 height 33
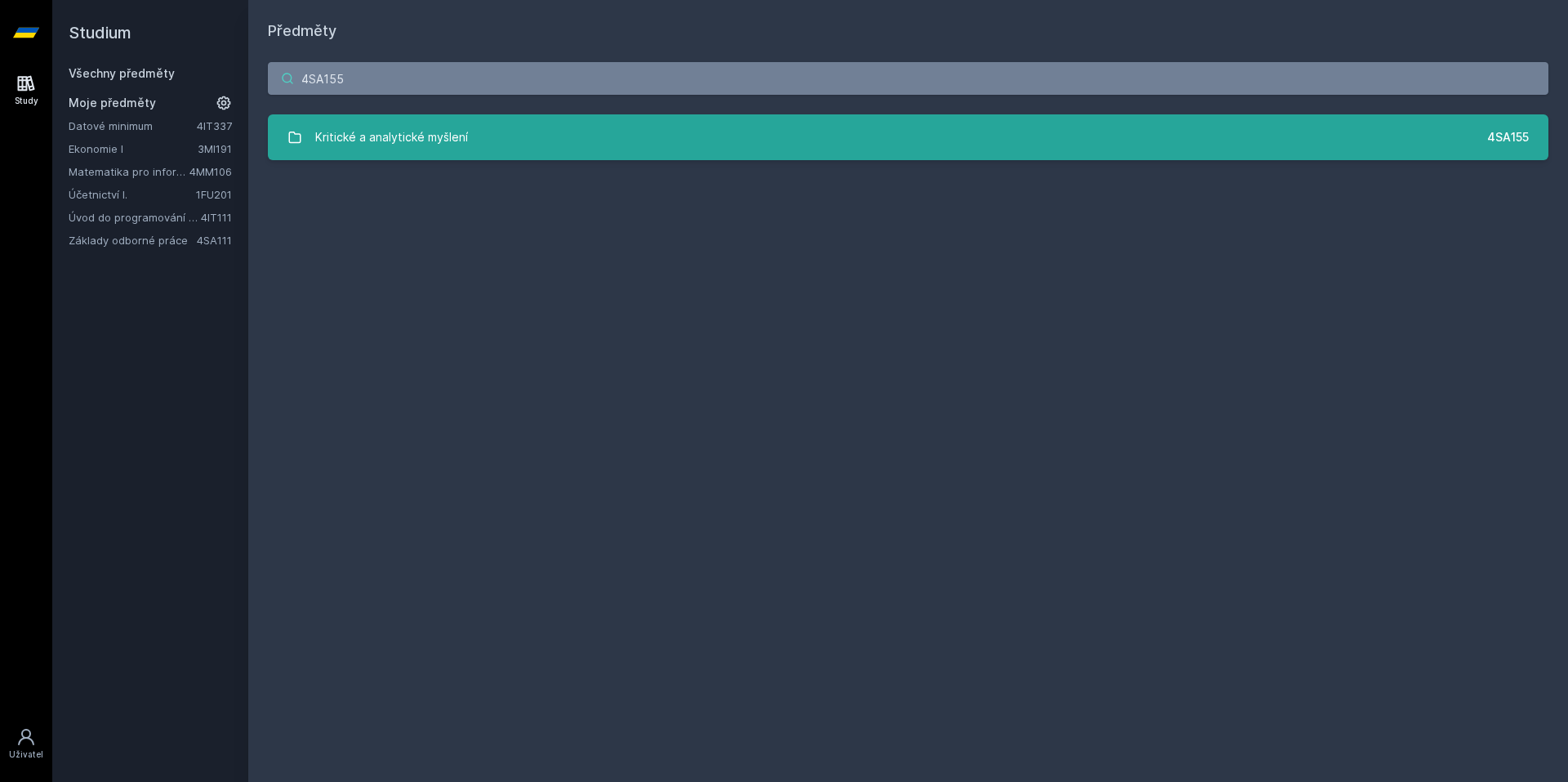
type input "4SA155"
click at [429, 129] on div "Kritické a analytické myšlení" at bounding box center [391, 138] width 153 height 33
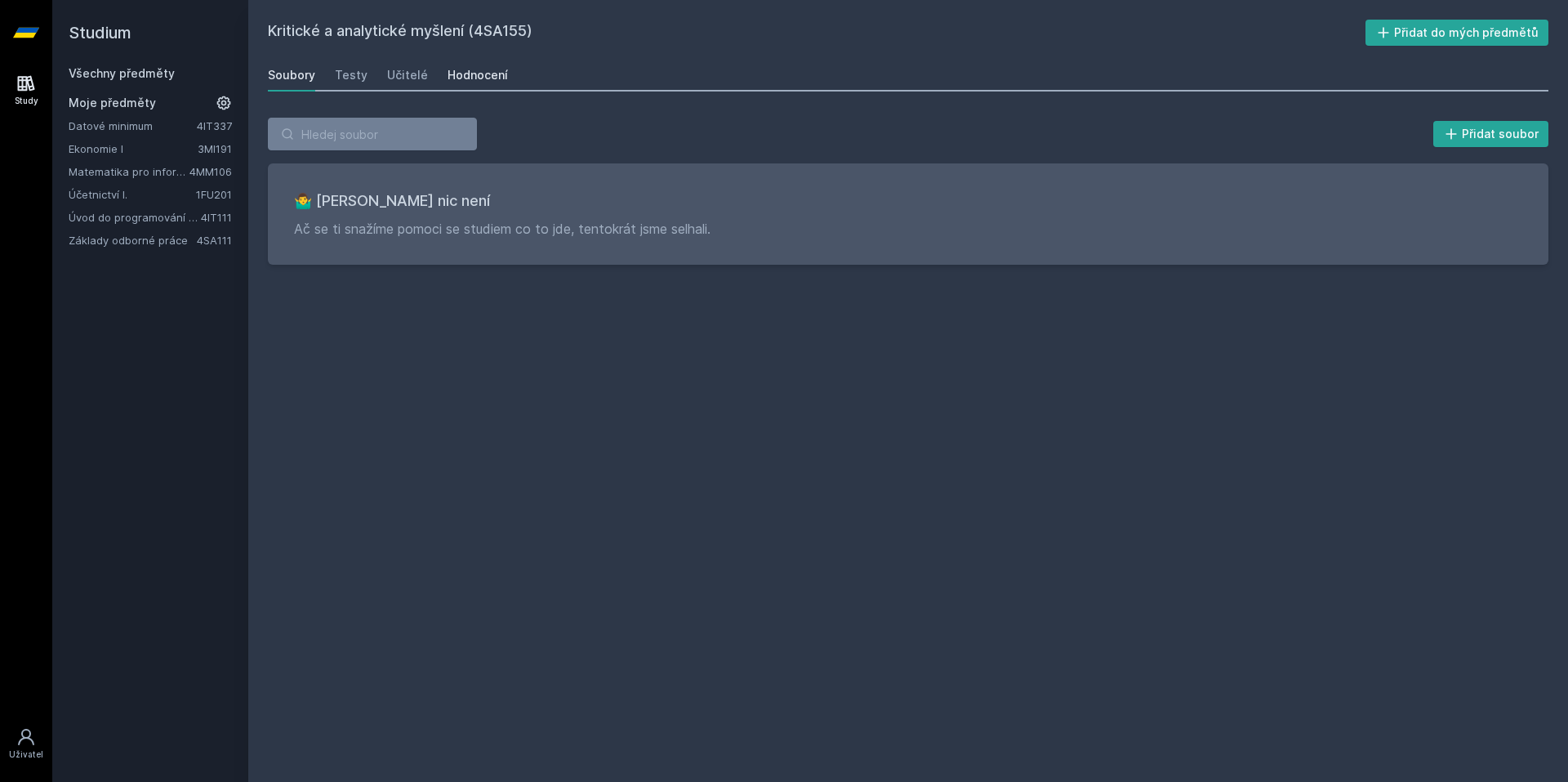
click at [480, 77] on div "Hodnocení" at bounding box center [478, 75] width 61 height 16
click at [345, 76] on div "Testy" at bounding box center [351, 75] width 33 height 16
click at [400, 81] on div "Učitelé" at bounding box center [407, 75] width 41 height 16
click at [21, 36] on icon at bounding box center [25, 33] width 26 height 10
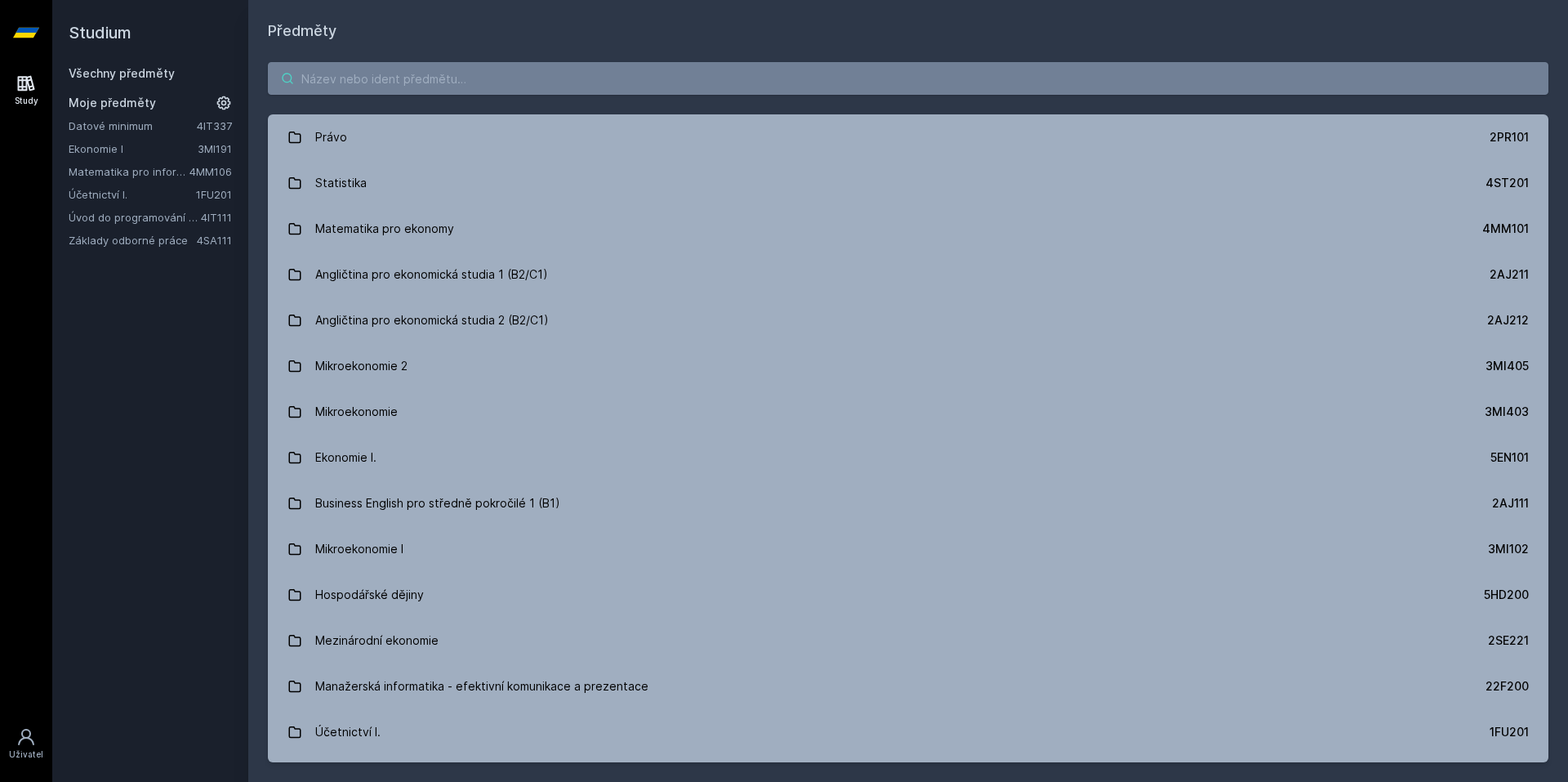
click at [412, 80] on input "search" at bounding box center [908, 79] width 1280 height 33
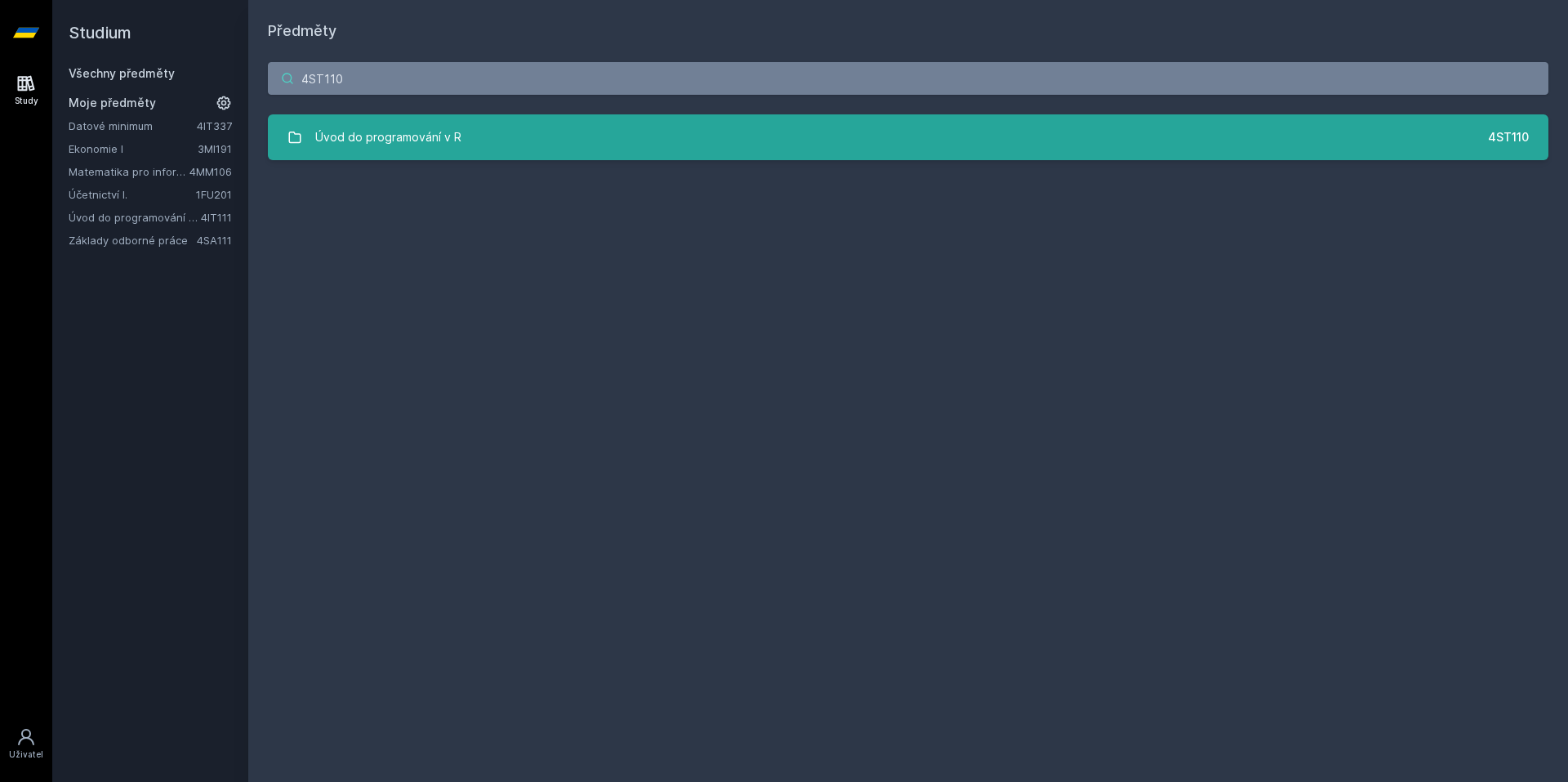
type input "4ST110"
click at [514, 125] on link "Úvod do programování v R 4ST110" at bounding box center [908, 137] width 1280 height 46
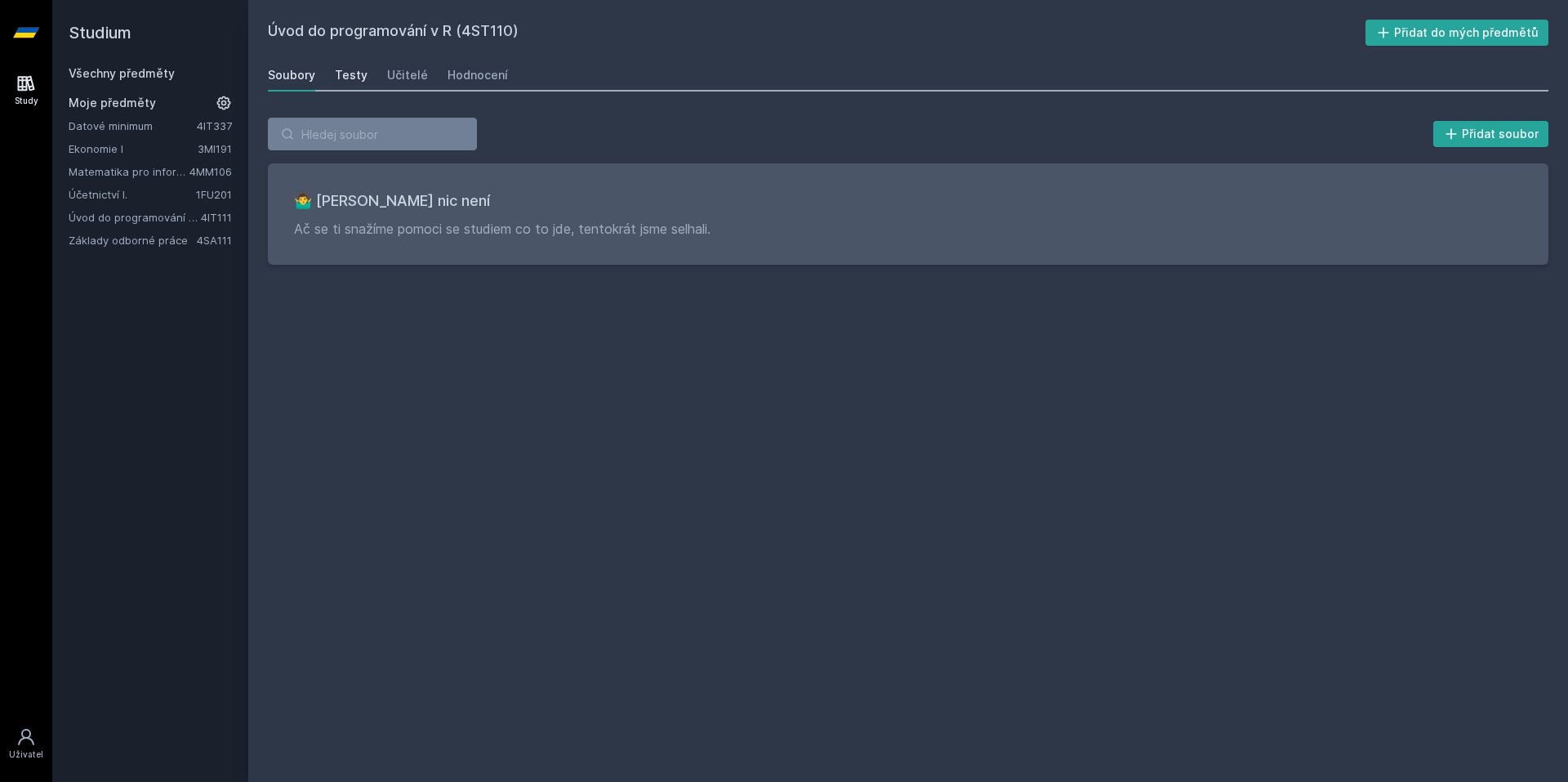
click at [339, 85] on link "Testy" at bounding box center [351, 75] width 33 height 33
click at [405, 75] on div "Učitelé" at bounding box center [407, 75] width 41 height 16
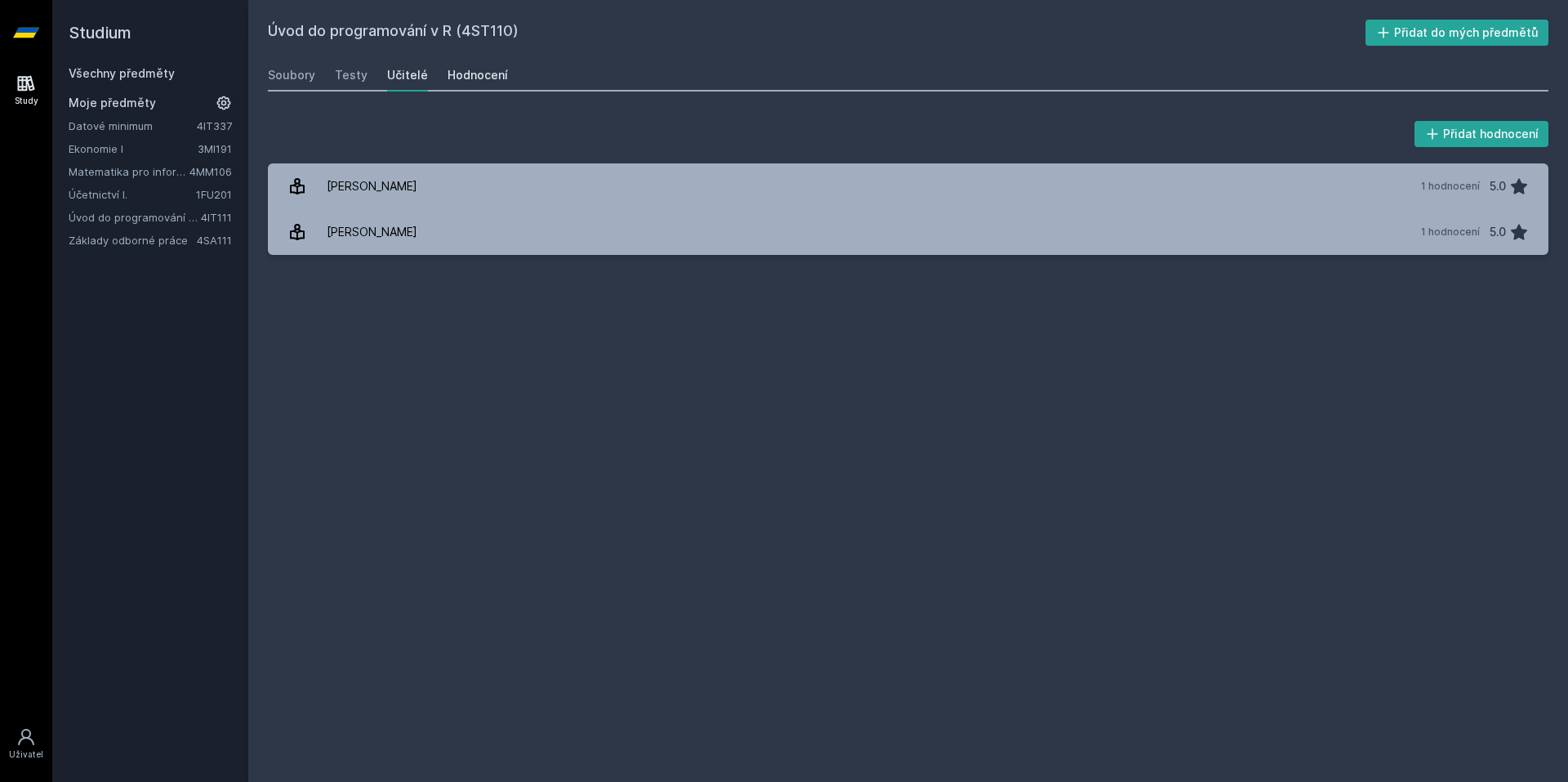
click at [489, 67] on div "Hodnocení" at bounding box center [478, 75] width 61 height 16
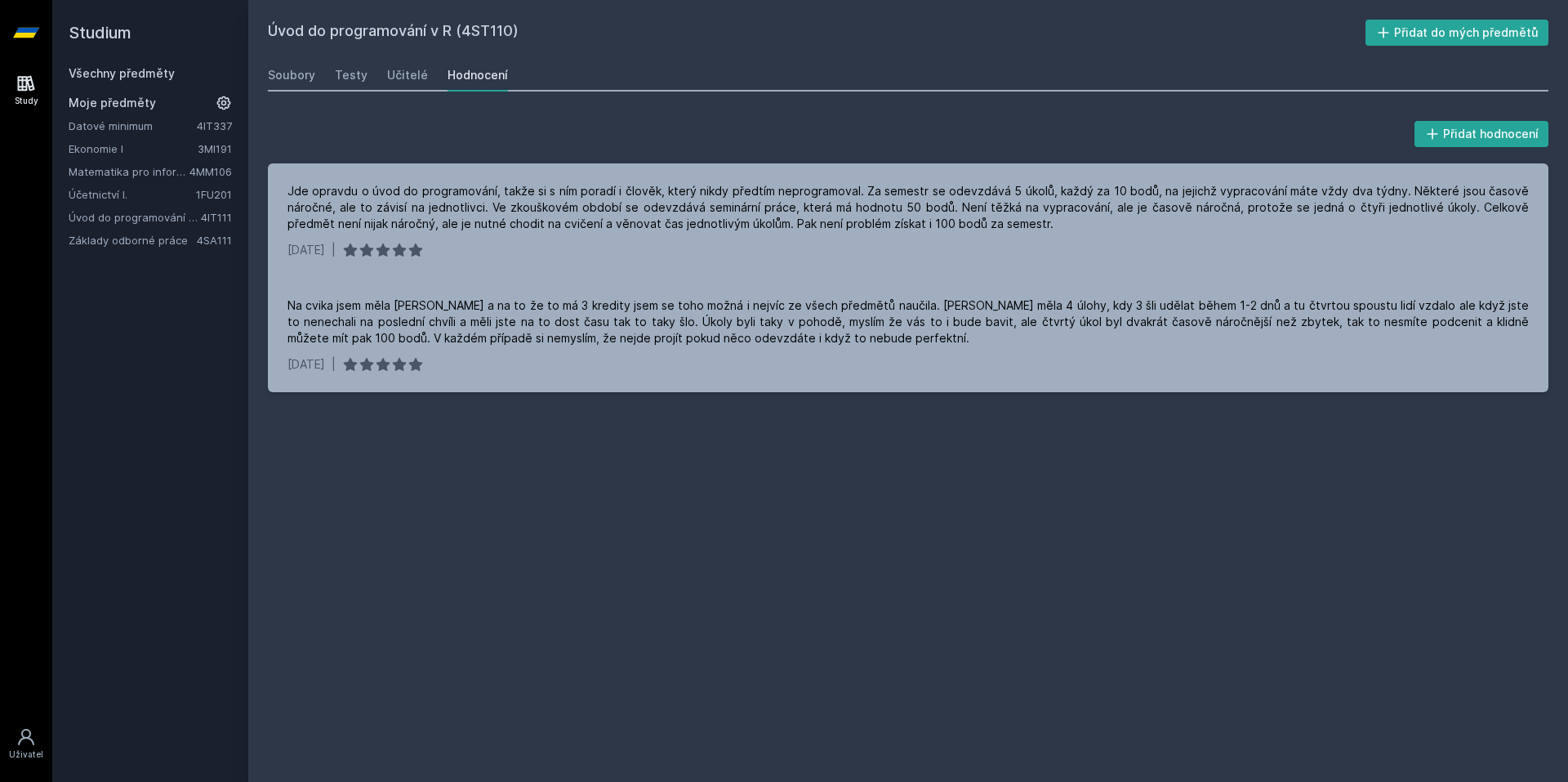
click at [21, 24] on icon at bounding box center [25, 33] width 26 height 65
